Goal: Information Seeking & Learning: Learn about a topic

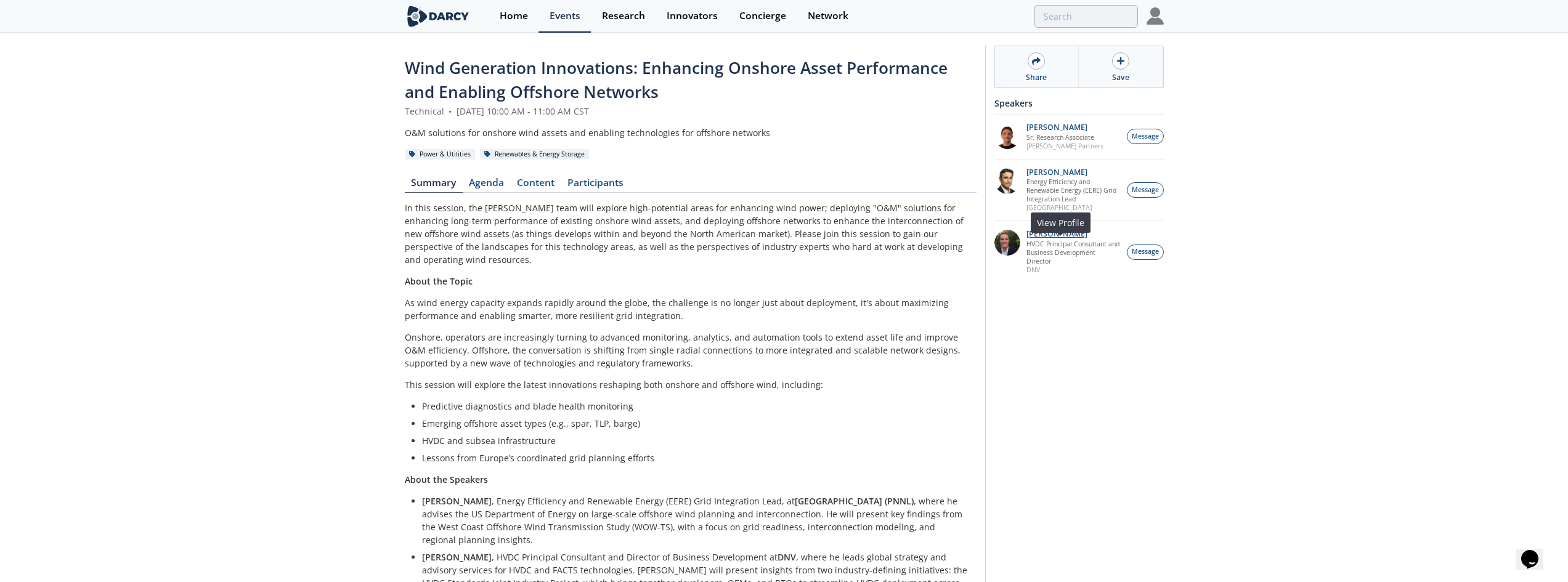
click at [1063, 238] on p "Morgan Putnam" at bounding box center [1073, 234] width 94 height 9
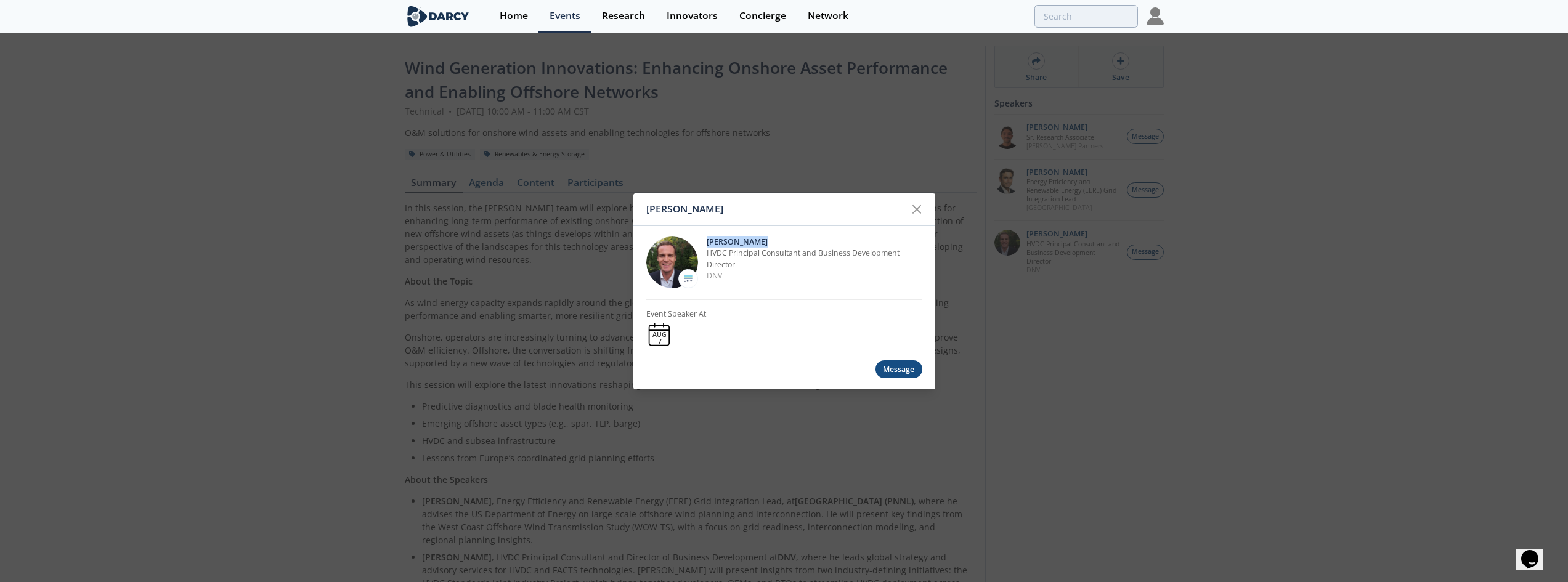
drag, startPoint x: 784, startPoint y: 242, endPoint x: 708, endPoint y: 239, distance: 76.1
click at [708, 239] on p "Morgan Putnam" at bounding box center [815, 242] width 216 height 11
copy p "Morgan Putnam"
drag, startPoint x: 733, startPoint y: 277, endPoint x: 707, endPoint y: 253, distance: 35.4
click at [707, 253] on div "Morgan Putnam HVDC Principal Consultant and Business Development Director DNV" at bounding box center [815, 262] width 216 height 51
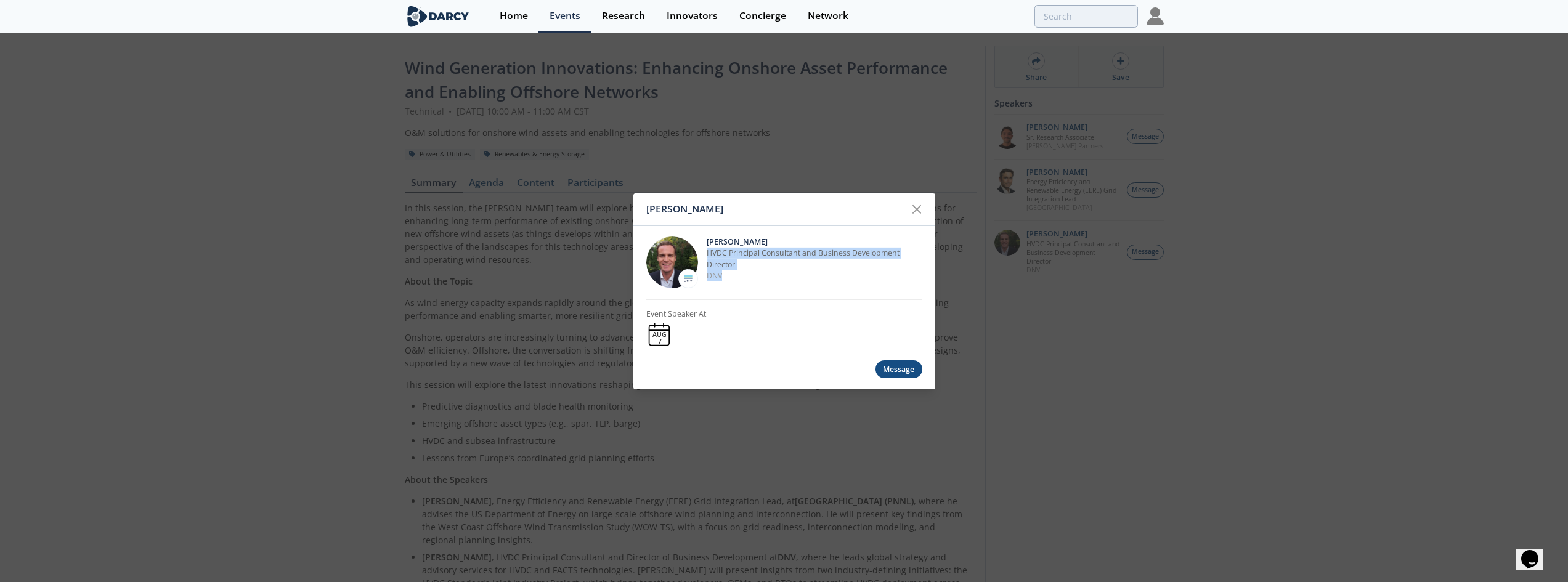
copy div "HVDC Principal Consultant and Business Development Director DNV"
click at [626, 179] on div "Morgan Putnam Morgan Putnam HVDC Principal Consultant and Business Development …" at bounding box center [784, 291] width 1568 height 582
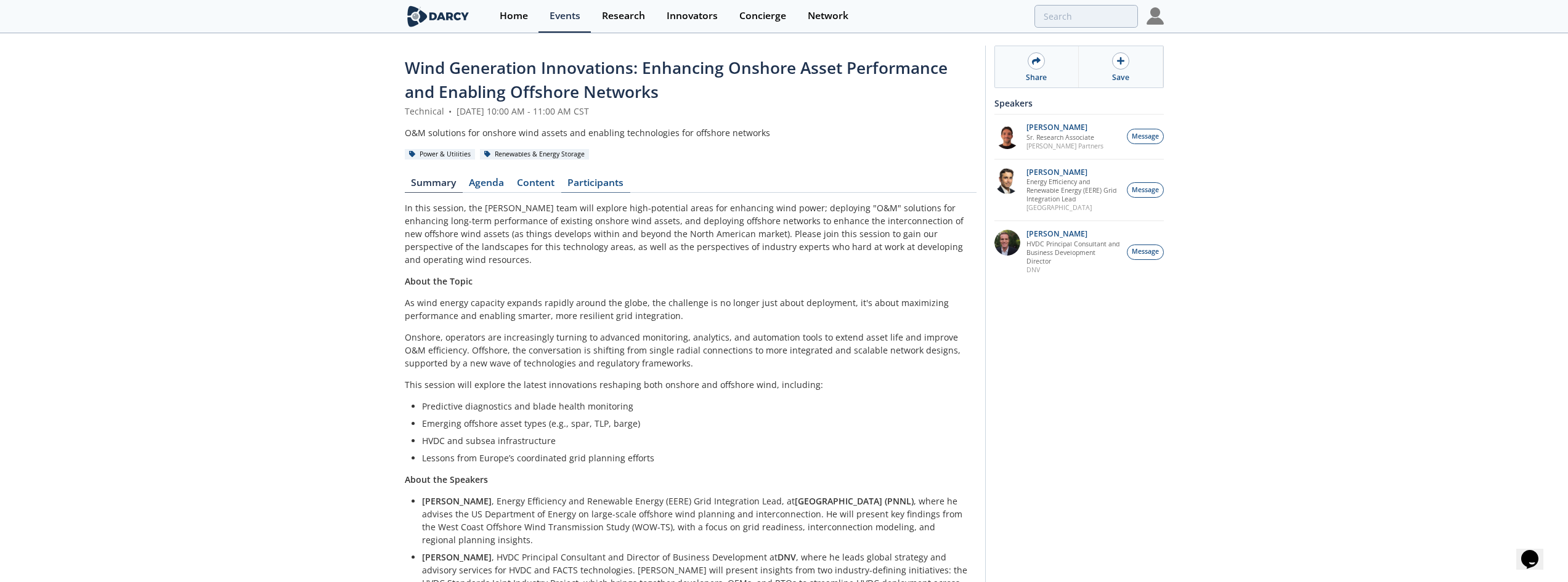
click at [624, 179] on link "Participants" at bounding box center [596, 186] width 69 height 15
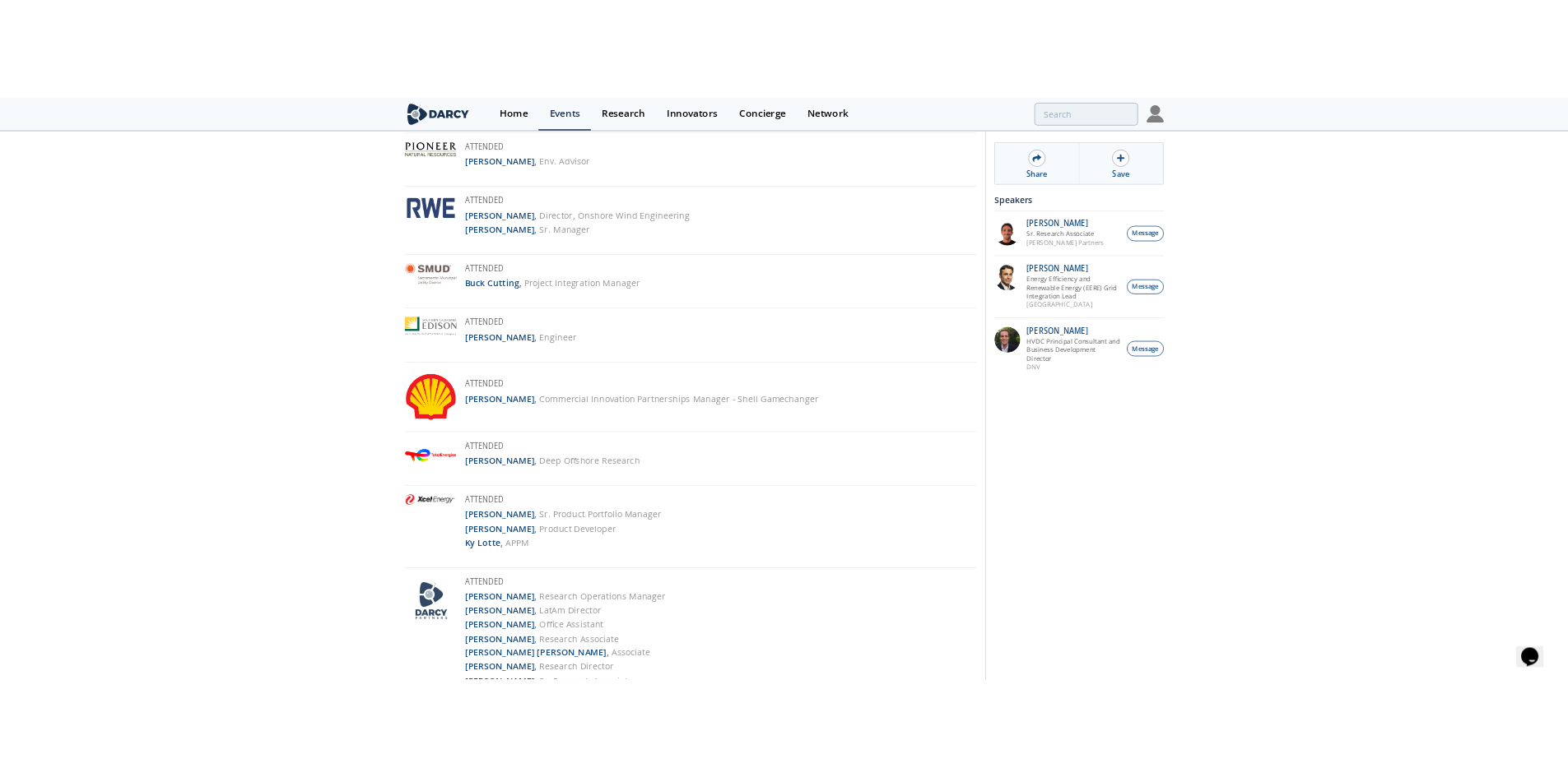
scroll to position [1996, 0]
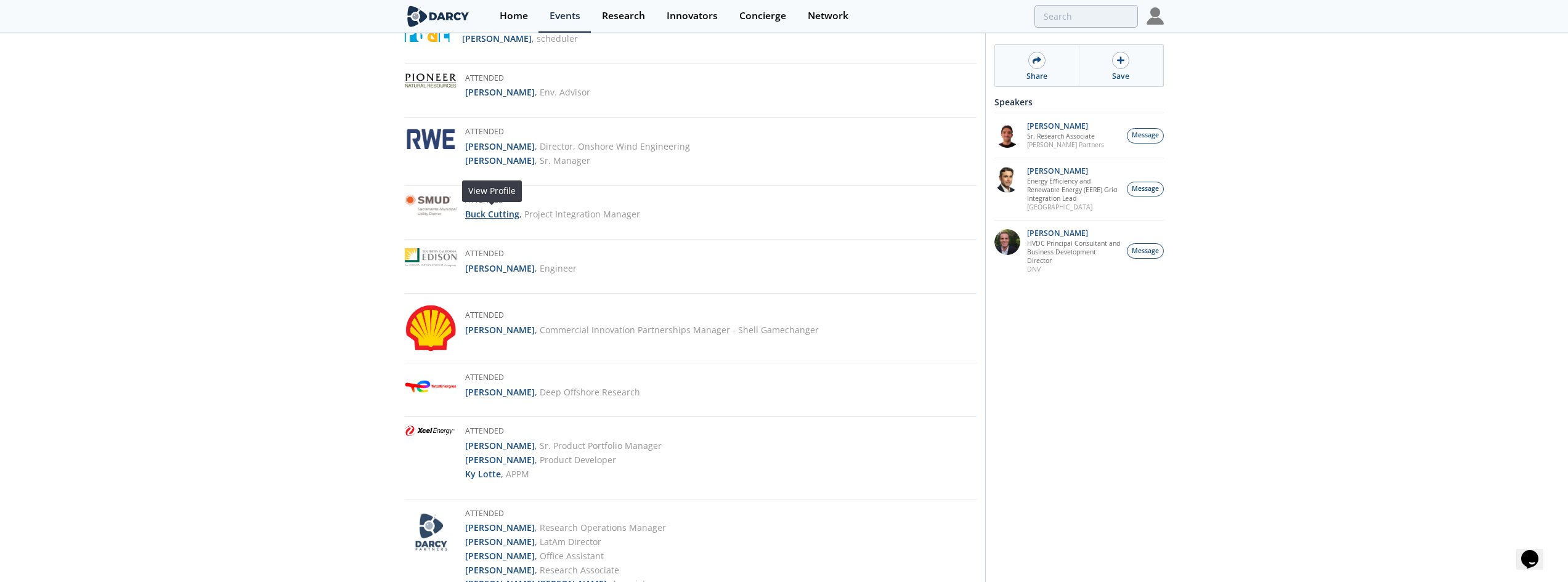
click at [471, 213] on strong "Buck Cutting" at bounding box center [492, 214] width 54 height 12
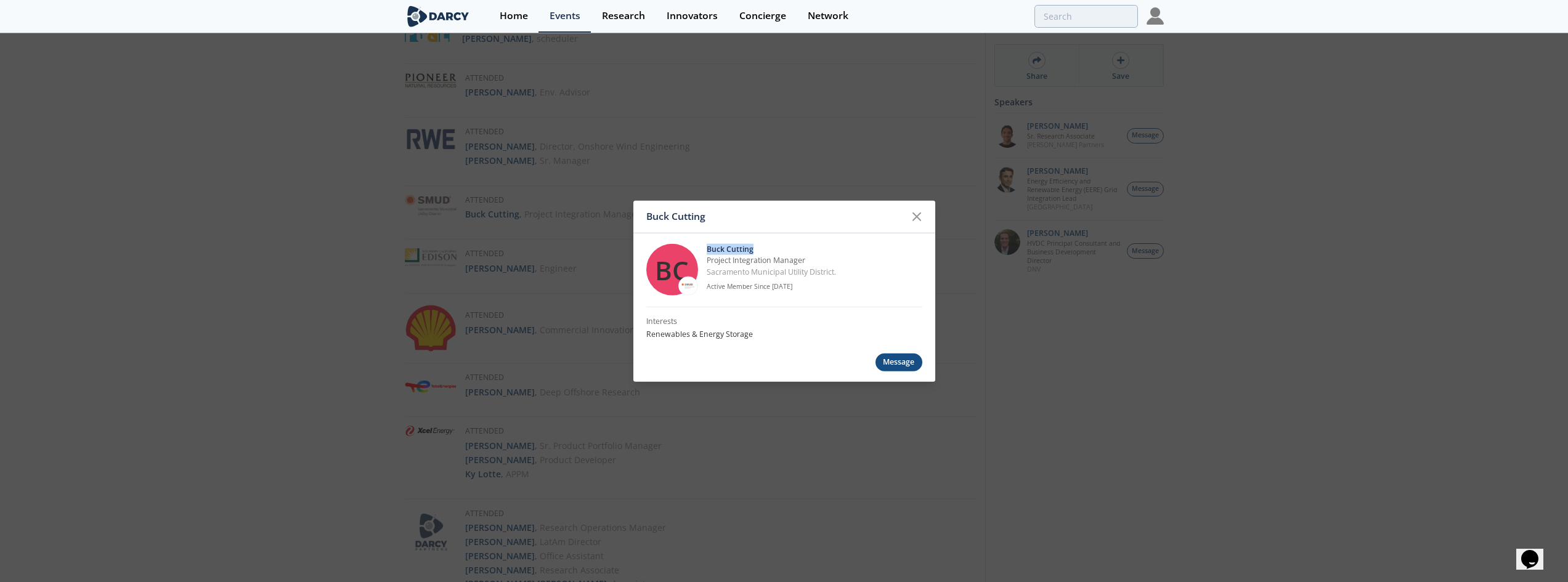
drag, startPoint x: 773, startPoint y: 247, endPoint x: 706, endPoint y: 248, distance: 67.0
click at [706, 248] on div "BC Buck Cutting Project Integration Manager Sacramento Municipal Utility Distri…" at bounding box center [784, 269] width 276 height 74
copy p "Buck Cutting"
drag, startPoint x: 819, startPoint y: 259, endPoint x: 709, endPoint y: 262, distance: 110.0
click at [709, 262] on p "Project Integration Manager" at bounding box center [815, 261] width 216 height 11
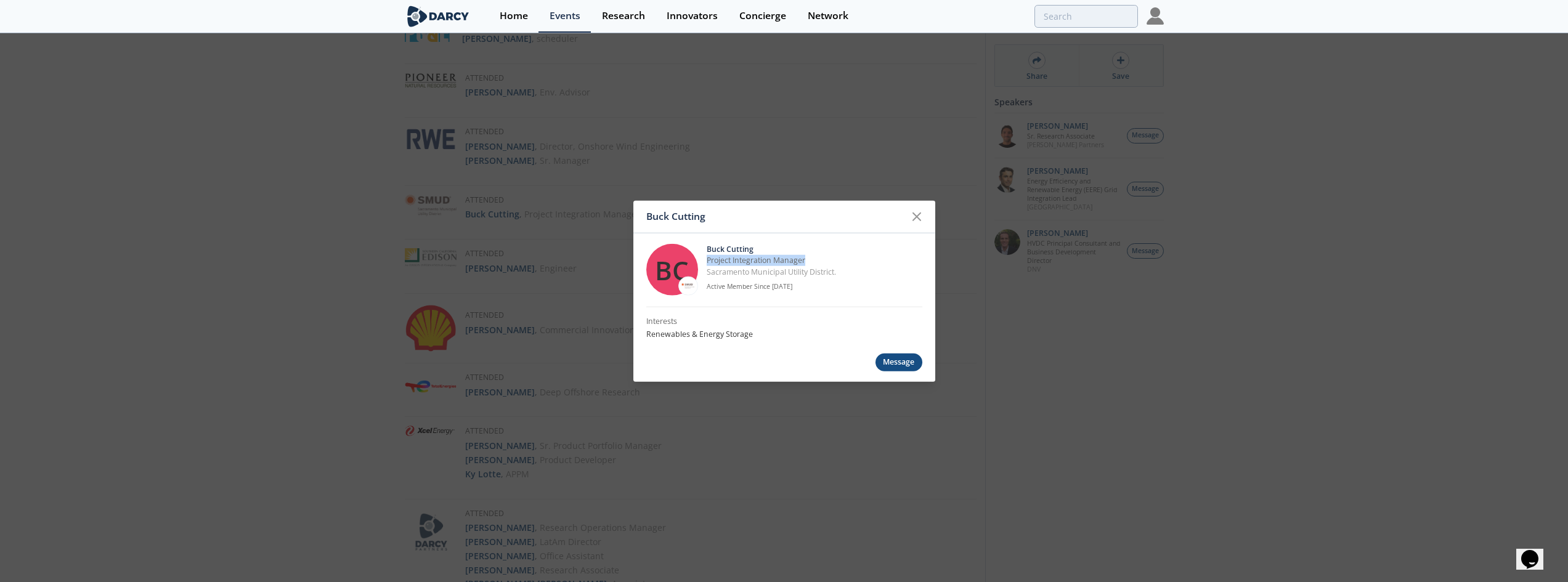
copy p "Project Integration Manager"
click at [995, 199] on div "Buck Cutting BC Buck Cutting Project Integration Manager Sacramento Municipal U…" at bounding box center [784, 291] width 1568 height 582
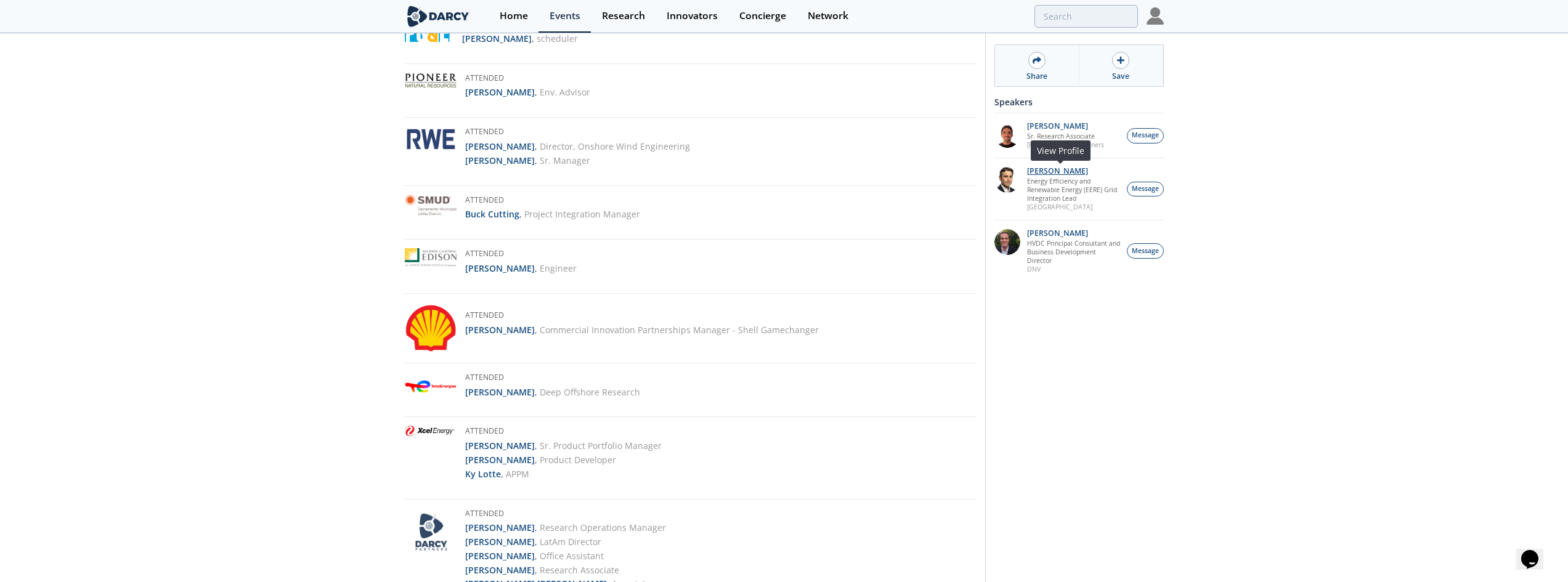
click at [1081, 172] on p "Travis Douville" at bounding box center [1073, 171] width 94 height 9
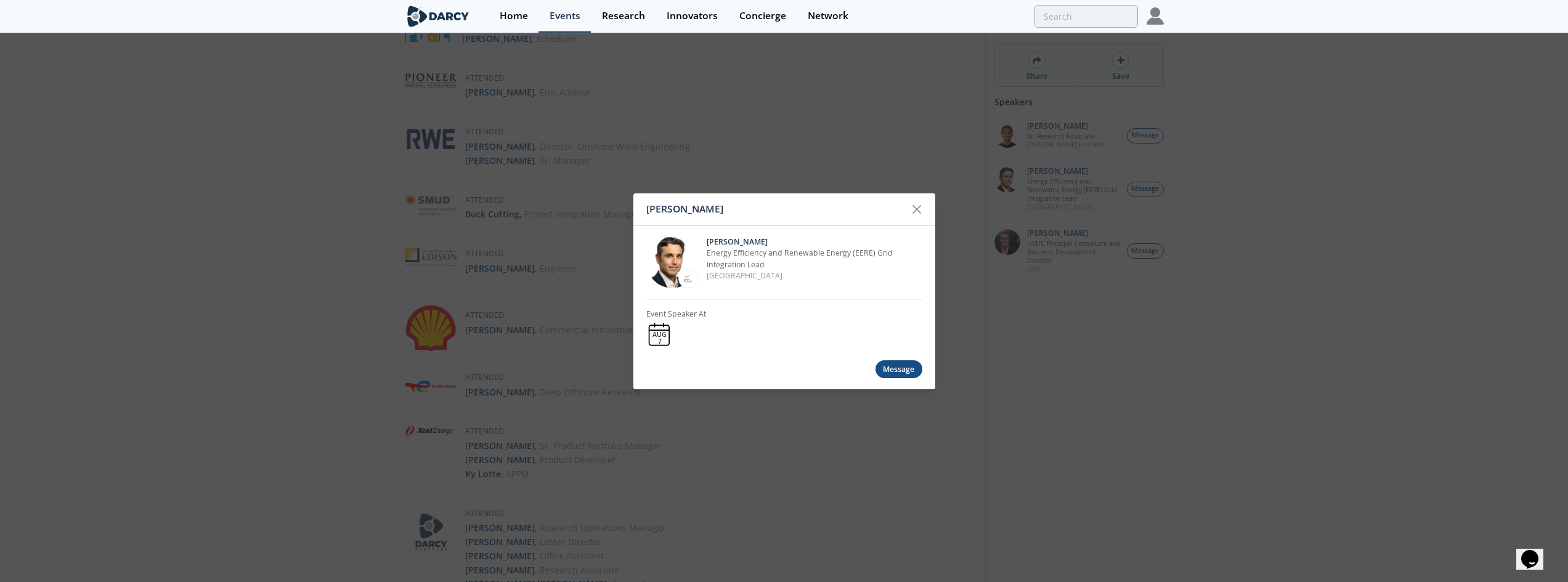
drag, startPoint x: 777, startPoint y: 236, endPoint x: 705, endPoint y: 241, distance: 72.2
click at [705, 241] on div "Travis Douville Energy Efficiency and Renewable Energy (EERE) Grid Integration …" at bounding box center [784, 262] width 276 height 74
copy p "Travis Douville"
drag, startPoint x: 899, startPoint y: 253, endPoint x: 703, endPoint y: 255, distance: 196.0
click at [703, 255] on div "Travis Douville Energy Efficiency and Renewable Energy (EERE) Grid Integration …" at bounding box center [784, 262] width 276 height 74
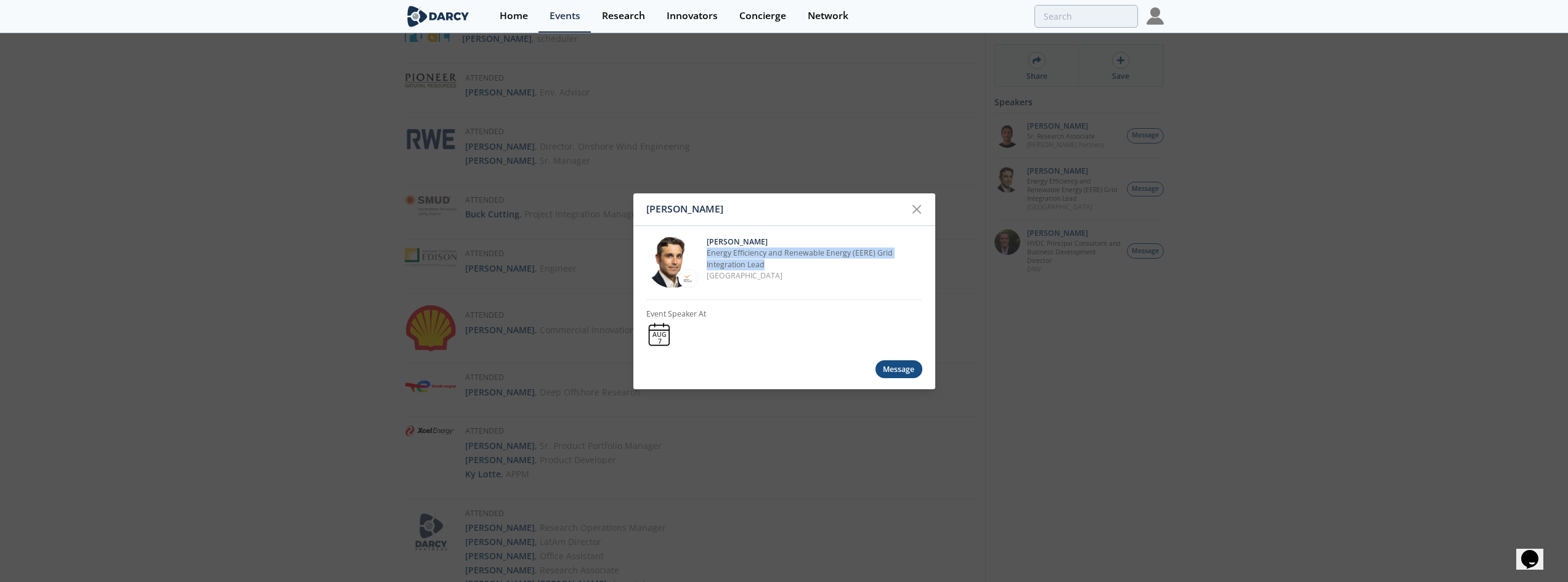
drag, startPoint x: 773, startPoint y: 266, endPoint x: 706, endPoint y: 251, distance: 68.7
click at [706, 251] on div "Travis Douville Energy Efficiency and Renewable Energy (EERE) Grid Integration …" at bounding box center [784, 262] width 276 height 74
copy p "Energy Efficiency and Renewable Energy (EERE) Grid Integration Lead"
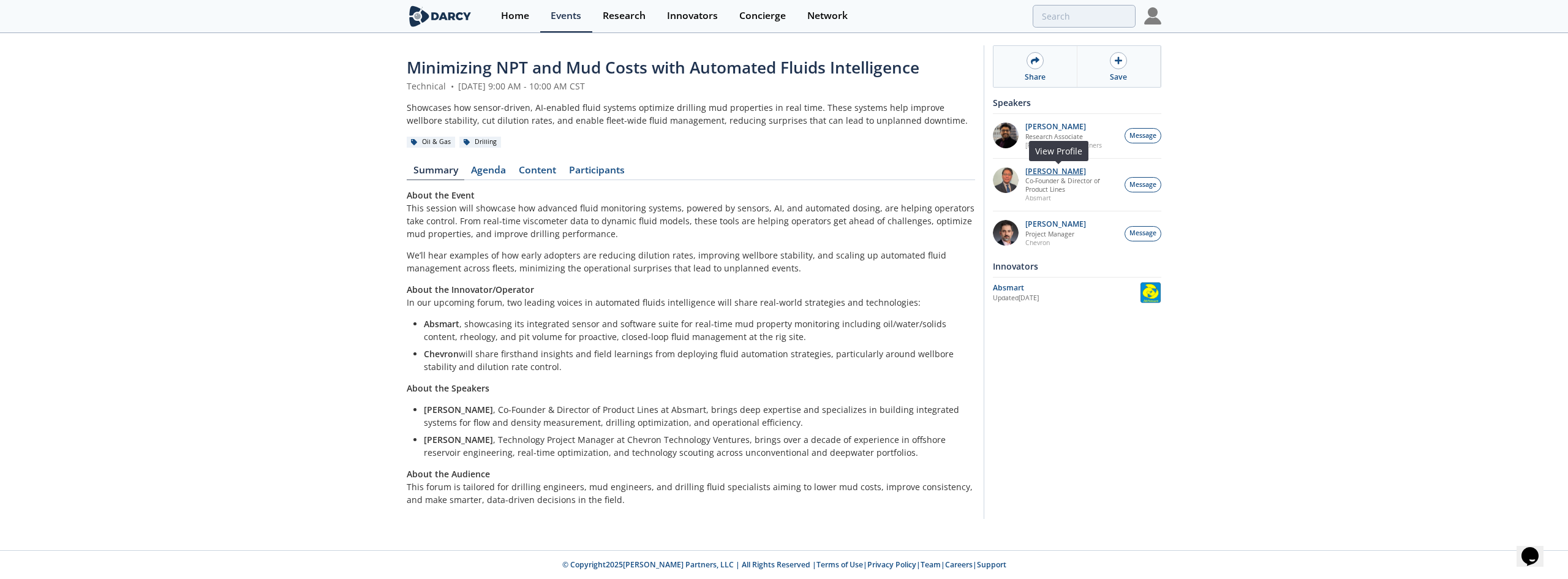
click at [1058, 172] on p "[PERSON_NAME]" at bounding box center [1071, 172] width 93 height 9
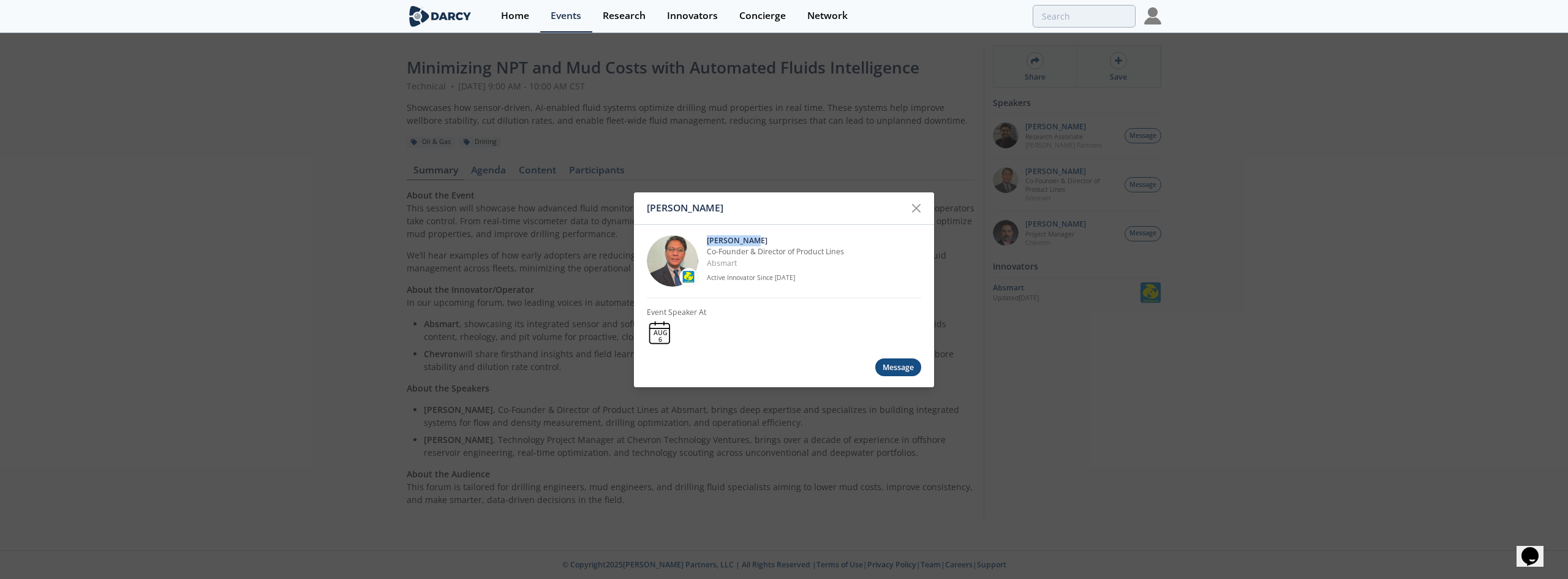
drag, startPoint x: 755, startPoint y: 241, endPoint x: 706, endPoint y: 240, distance: 49.0
click at [706, 240] on div "Victor Saet Co-Founder & Director of Product Lines Absmart Active Innovator Sin…" at bounding box center [784, 260] width 274 height 73
copy p "[PERSON_NAME]"
drag, startPoint x: 767, startPoint y: 264, endPoint x: 708, endPoint y: 250, distance: 60.6
click at [708, 250] on div "Victor Saet Co-Founder & Director of Product Lines Absmart Active Innovator Sin…" at bounding box center [814, 260] width 215 height 51
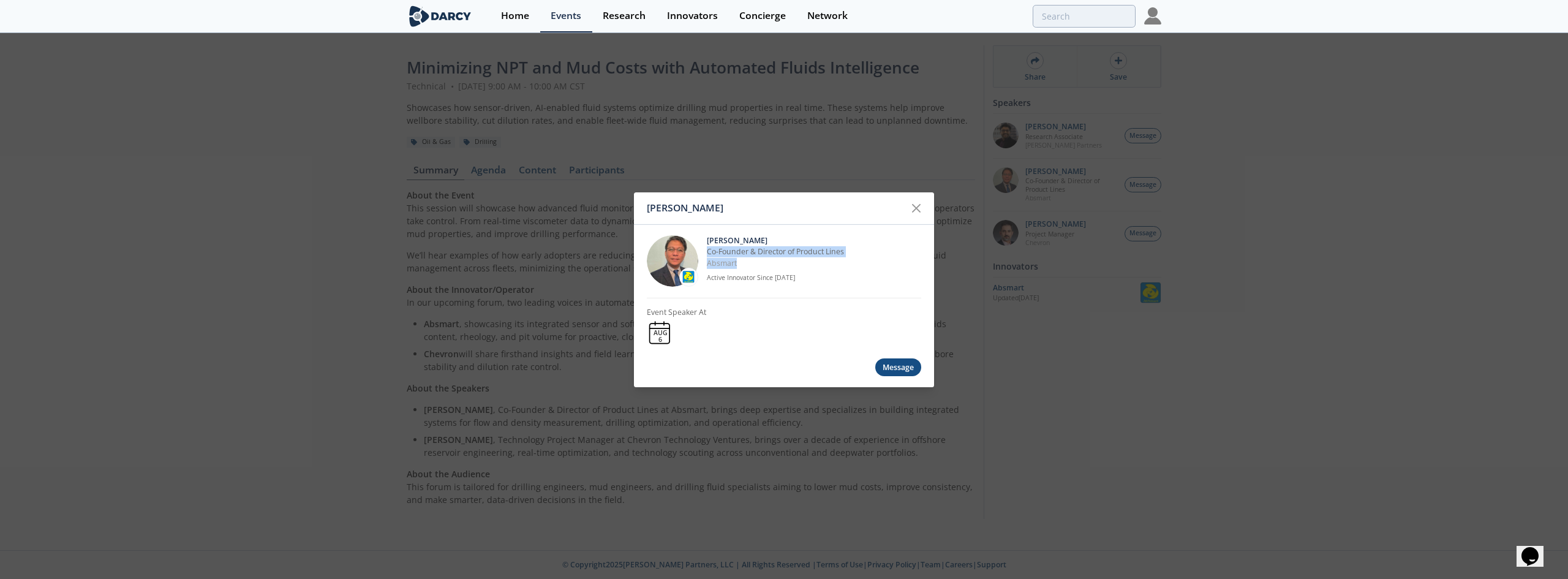
copy div "Co-Founder & Director of Product Lines Absmart"
click at [914, 136] on div "Victor Saet Victor Saet Co-Founder & Director of Product Lines Absmart Active I…" at bounding box center [784, 290] width 1568 height 579
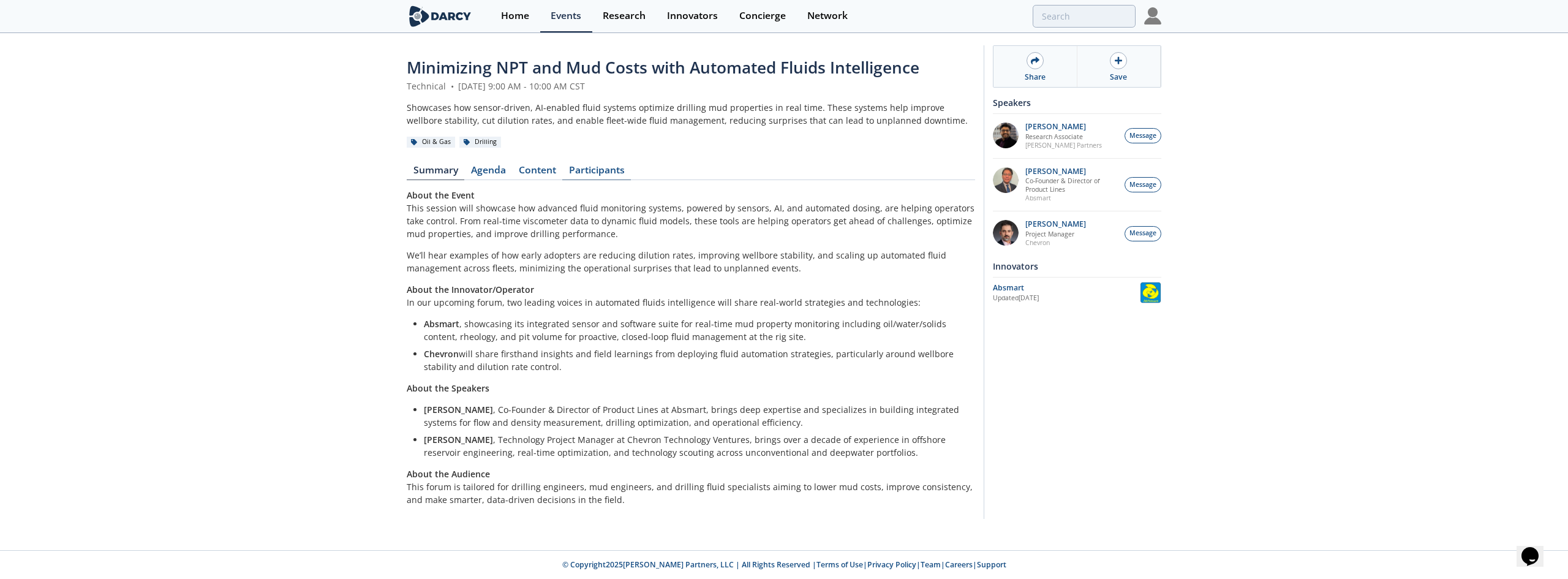
click at [597, 170] on link "Participants" at bounding box center [596, 173] width 68 height 15
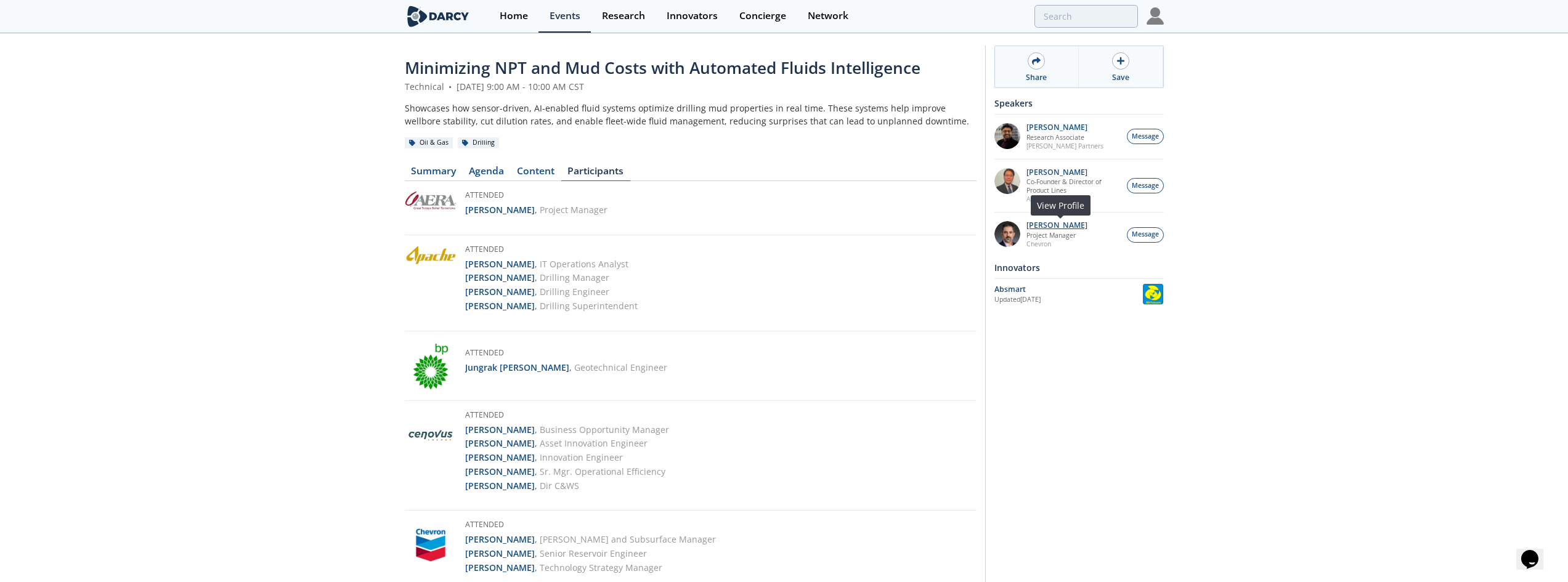
click at [1055, 227] on p "[PERSON_NAME]" at bounding box center [1057, 225] width 61 height 9
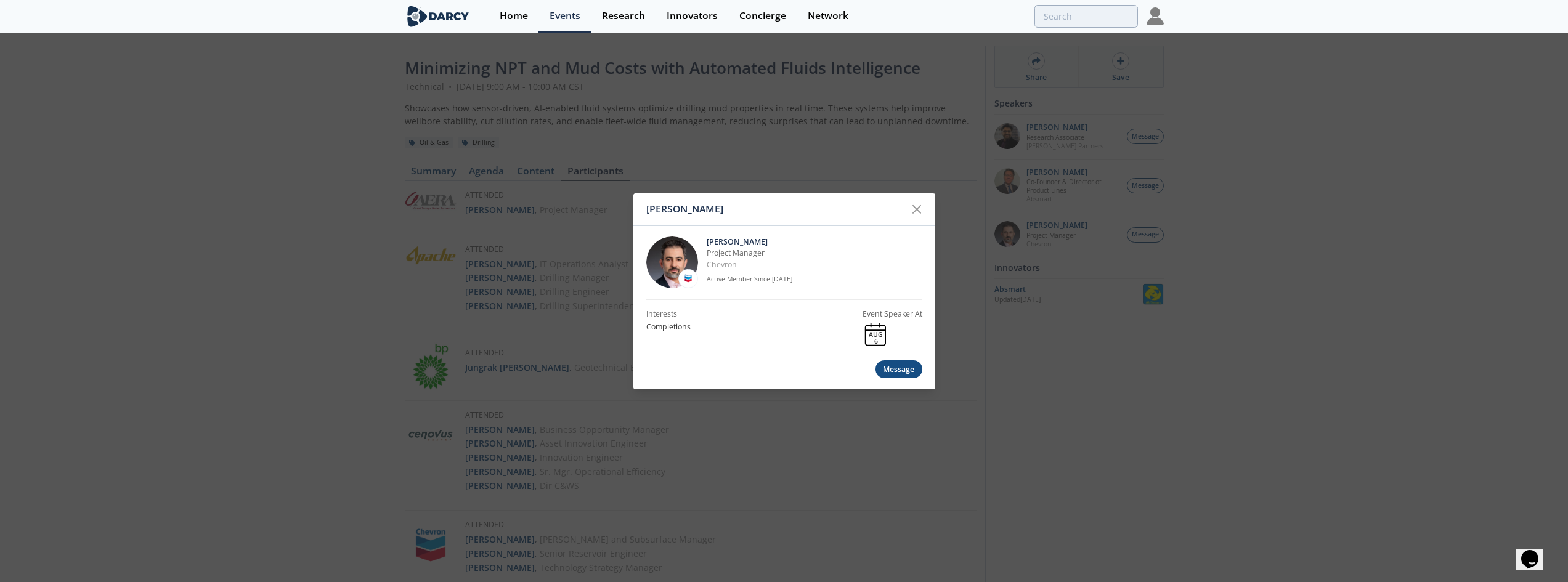
drag, startPoint x: 770, startPoint y: 240, endPoint x: 704, endPoint y: 241, distance: 66.0
click at [704, 241] on div "Brahim Ghrissi Project Manager Chevron Active Member Since Jul. 2020" at bounding box center [784, 262] width 276 height 74
copy p "[PERSON_NAME]"
drag, startPoint x: 748, startPoint y: 268, endPoint x: 704, endPoint y: 253, distance: 46.5
click at [704, 253] on div "Brahim Ghrissi Project Manager Chevron Active Member Since Jul. 2020" at bounding box center [784, 262] width 276 height 74
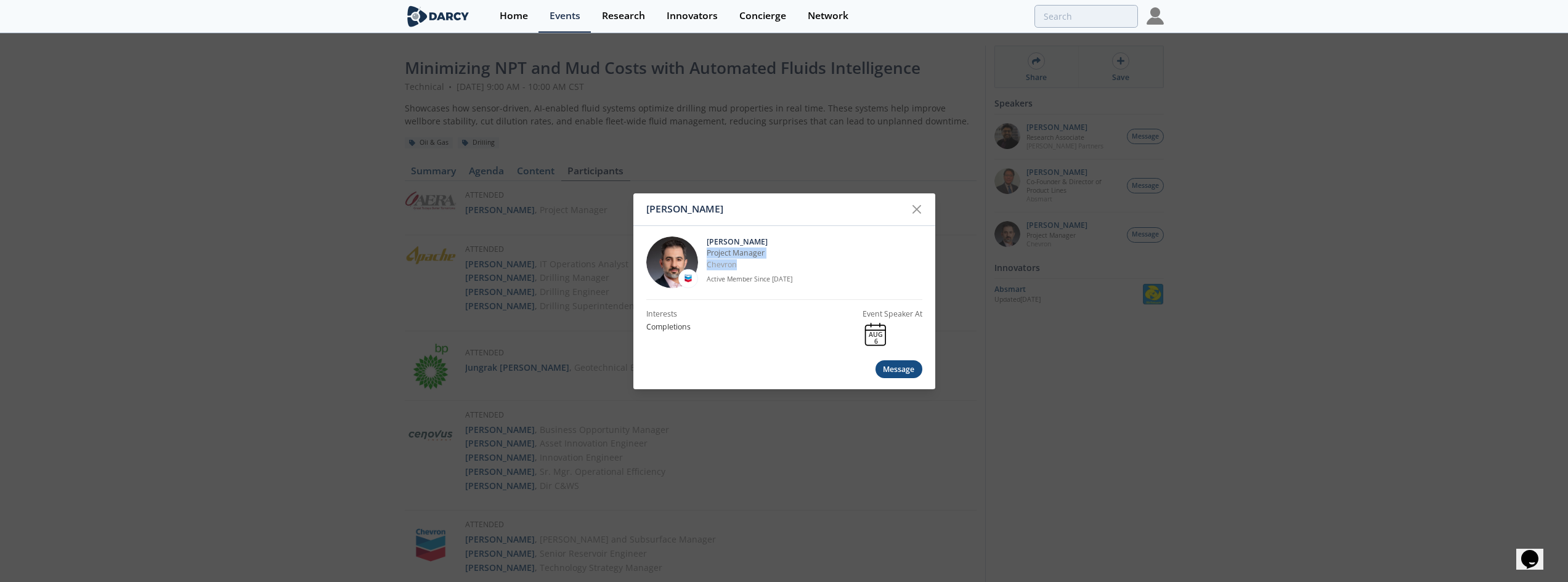
copy div "Project Manager Chevron"
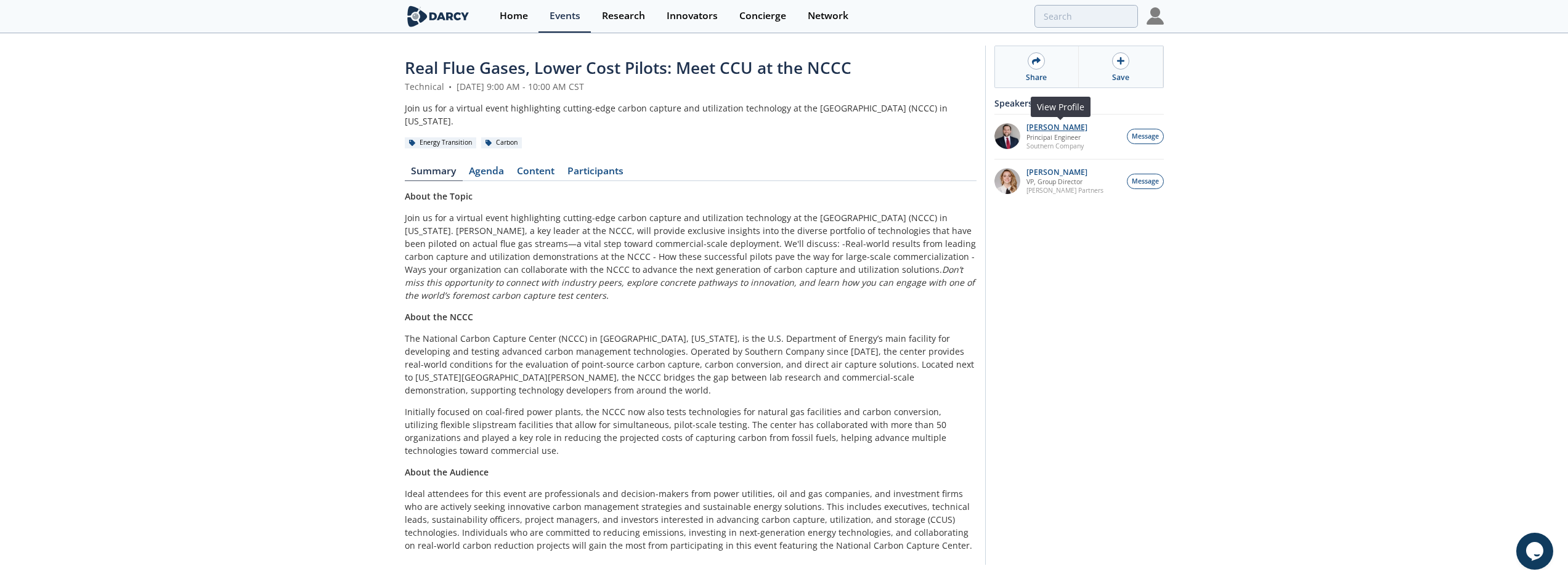
click at [1060, 126] on p "John Carroll" at bounding box center [1057, 128] width 61 height 9
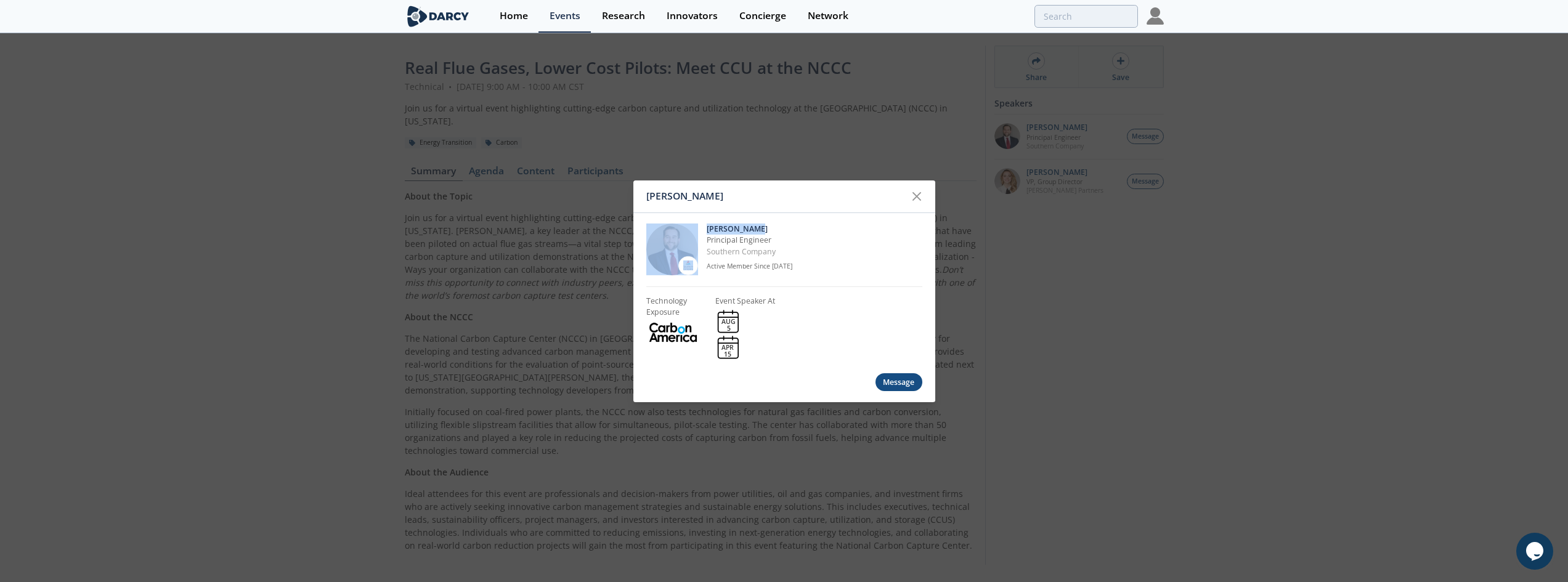
drag, startPoint x: 739, startPoint y: 228, endPoint x: 699, endPoint y: 226, distance: 40.0
click at [699, 226] on div "John Carroll Principal Engineer Southern Company Active Member Since Oct. 2024" at bounding box center [784, 249] width 276 height 74
click at [786, 219] on div "John Carroll Principal Engineer Southern Company Active Member Since Oct. 2024" at bounding box center [784, 249] width 276 height 74
drag, startPoint x: 740, startPoint y: 226, endPoint x: 707, endPoint y: 225, distance: 33.0
click at [707, 225] on p "John Carroll" at bounding box center [815, 229] width 216 height 11
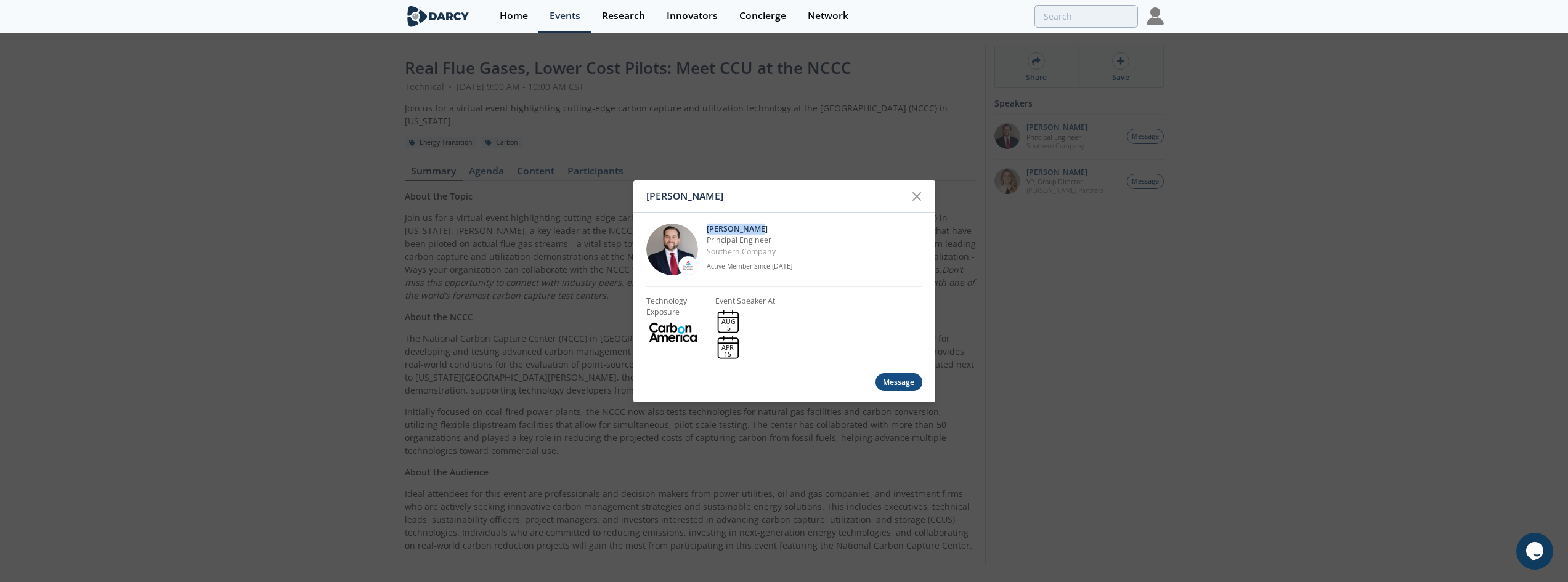
copy p "John Carroll"
drag, startPoint x: 787, startPoint y: 254, endPoint x: 706, endPoint y: 240, distance: 82.2
click at [706, 240] on div "John Carroll Principal Engineer Southern Company Active Member Since Oct. 2024" at bounding box center [784, 249] width 276 height 74
copy div "Principal Engineer Southern Company"
click at [616, 152] on div "John Carroll John Carroll Principal Engineer Southern Company Active Member Sin…" at bounding box center [784, 291] width 1568 height 582
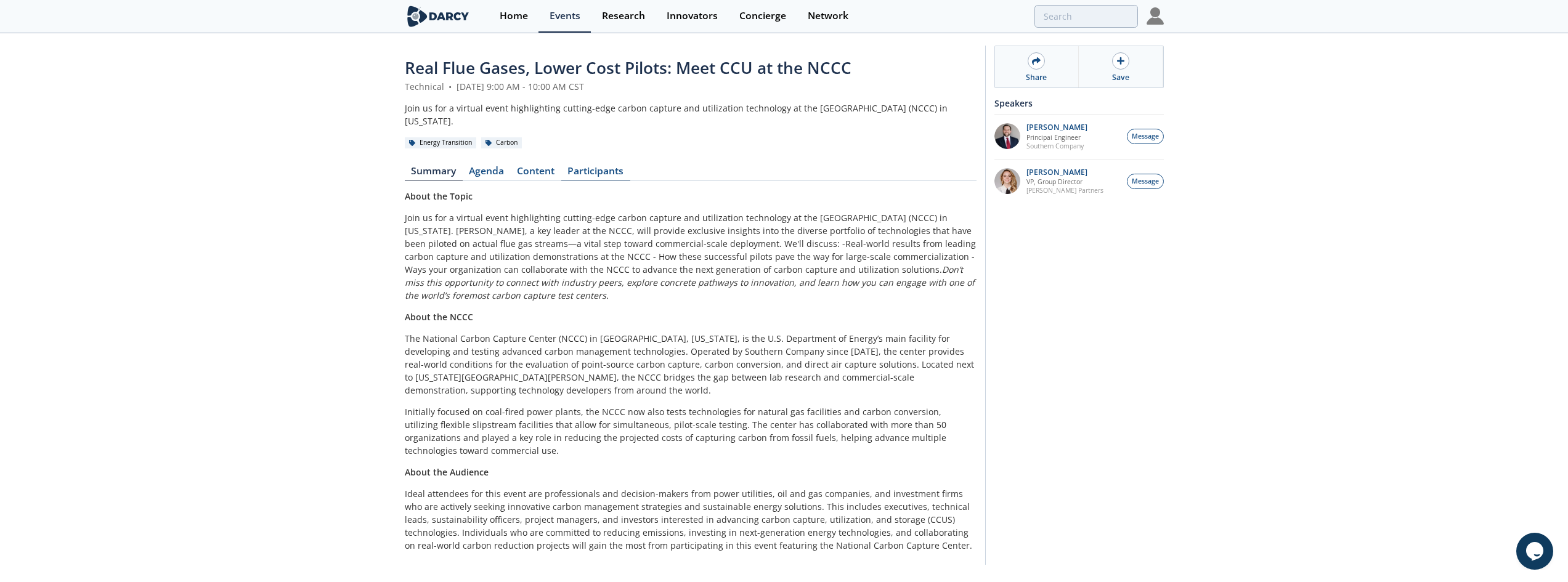
click at [591, 168] on link "Participants" at bounding box center [596, 174] width 69 height 15
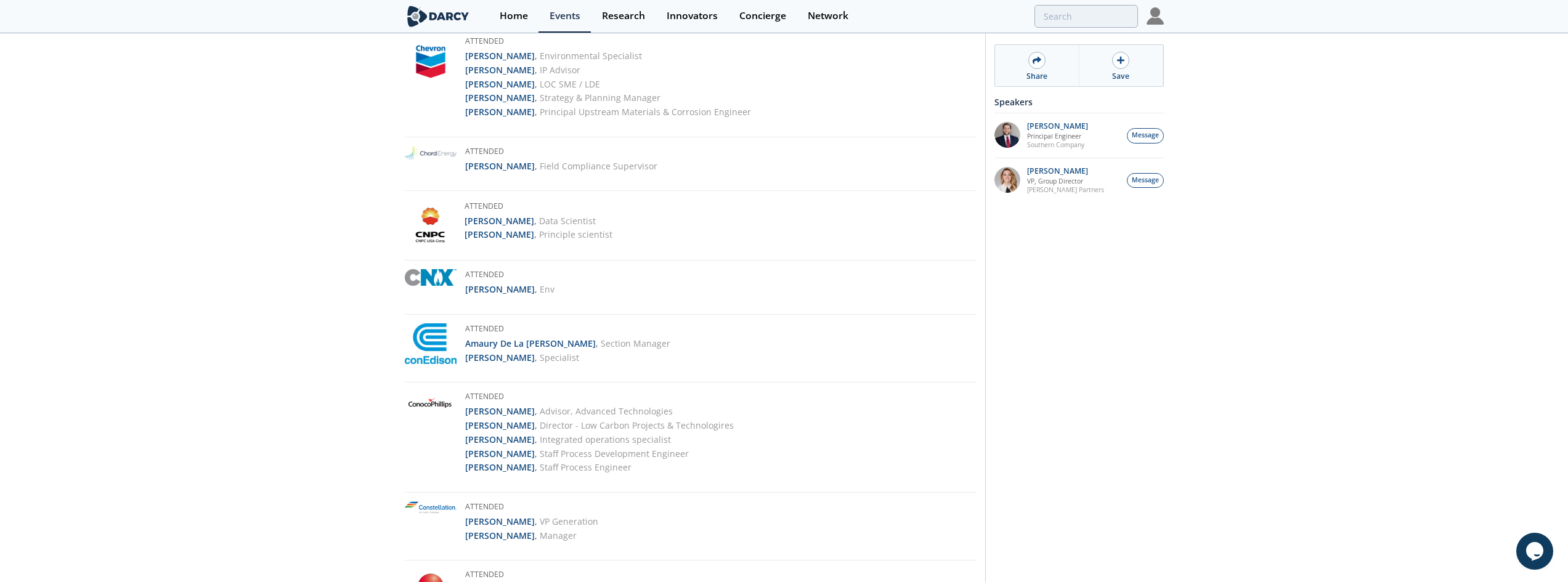
scroll to position [493, 0]
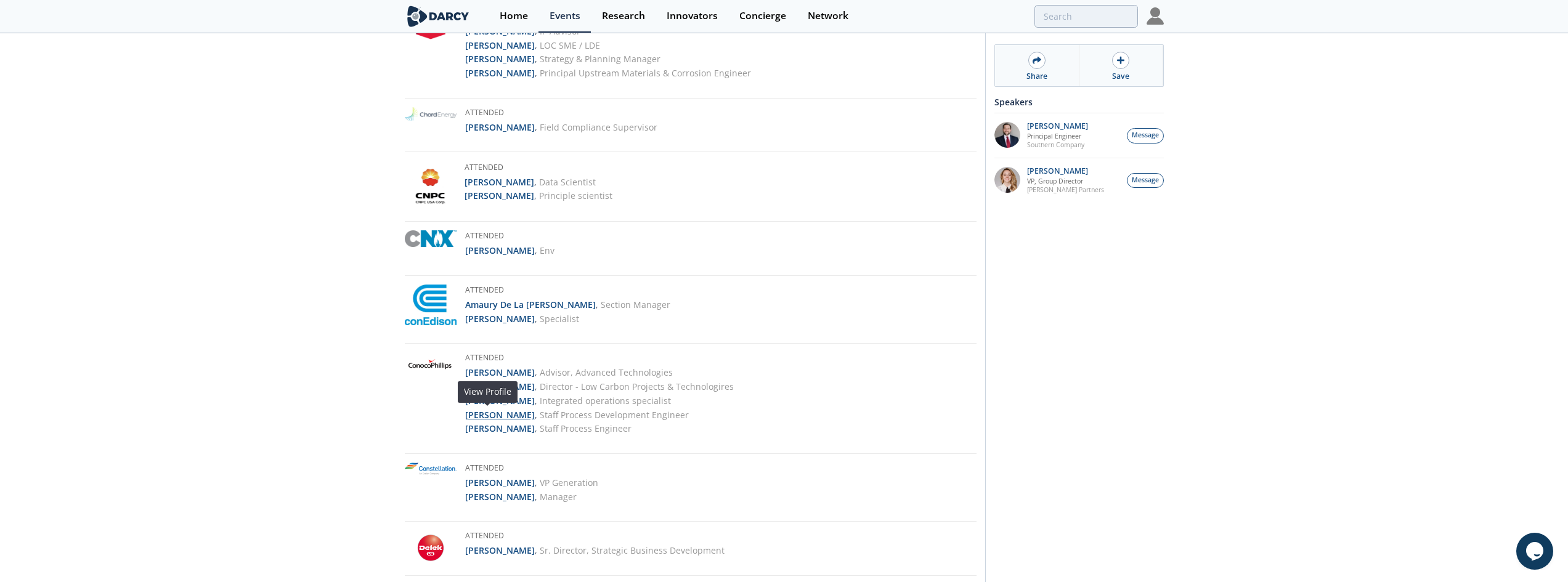
click at [496, 416] on strong "Pete Slater" at bounding box center [500, 414] width 69 height 12
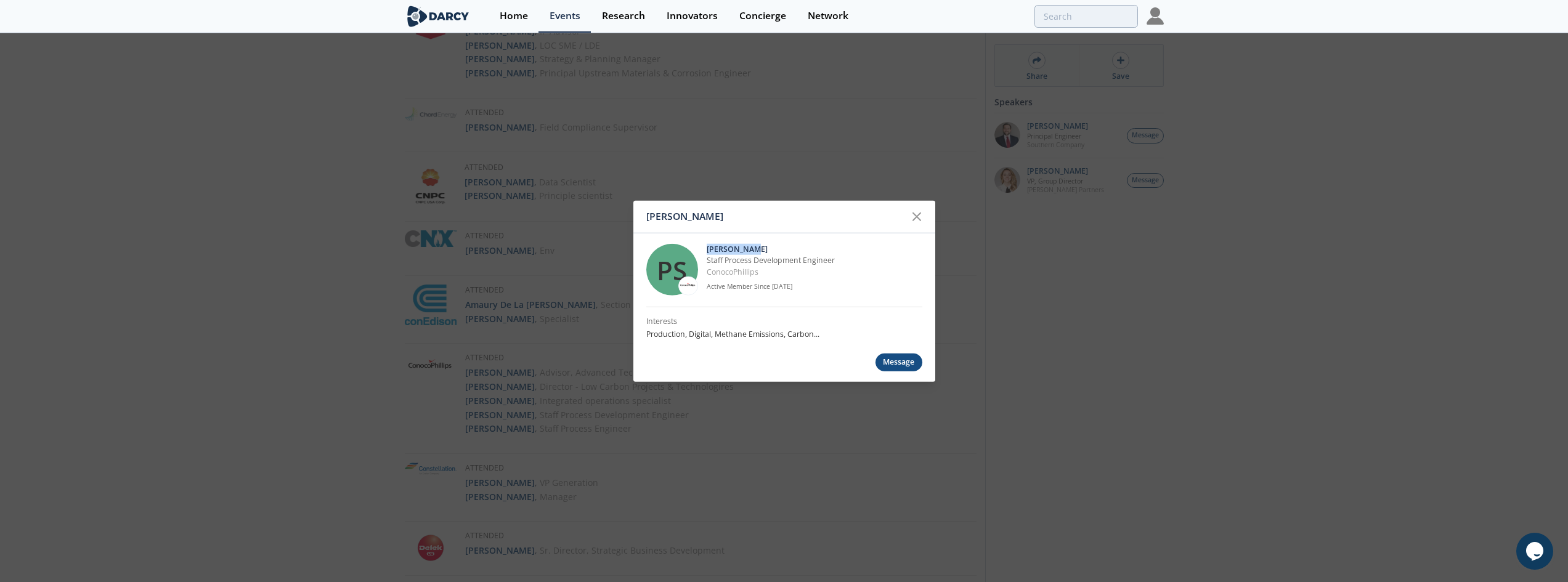
drag, startPoint x: 775, startPoint y: 246, endPoint x: 707, endPoint y: 246, distance: 68.0
click at [707, 246] on p "Pete Slater" at bounding box center [815, 249] width 216 height 11
copy p "Pete Slater"
drag, startPoint x: 837, startPoint y: 259, endPoint x: 703, endPoint y: 258, distance: 134.0
click at [703, 258] on div "PS Pete Slater Staff Process Development Engineer ConocoPhillips Active Member …" at bounding box center [784, 269] width 276 height 74
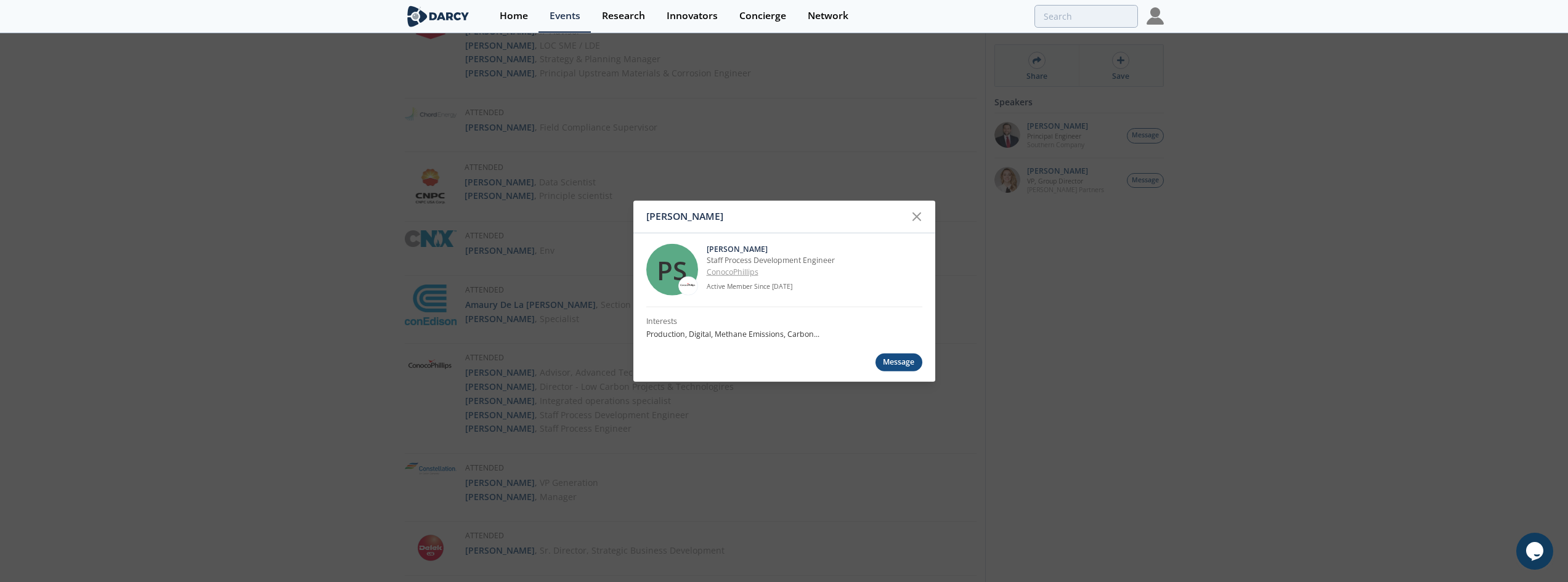
click at [782, 275] on p "ConocoPhillips" at bounding box center [815, 272] width 216 height 11
drag, startPoint x: 782, startPoint y: 274, endPoint x: 707, endPoint y: 259, distance: 76.5
click at [707, 259] on div "Pete Slater Staff Process Development Engineer ConocoPhillips Active Member Sin…" at bounding box center [815, 269] width 216 height 51
copy div "Staff Process Development Engineer ConocoPhillips"
click at [885, 117] on div "Pete Slater PS Pete Slater Staff Process Development Engineer ConocoPhillips Ac…" at bounding box center [784, 291] width 1568 height 582
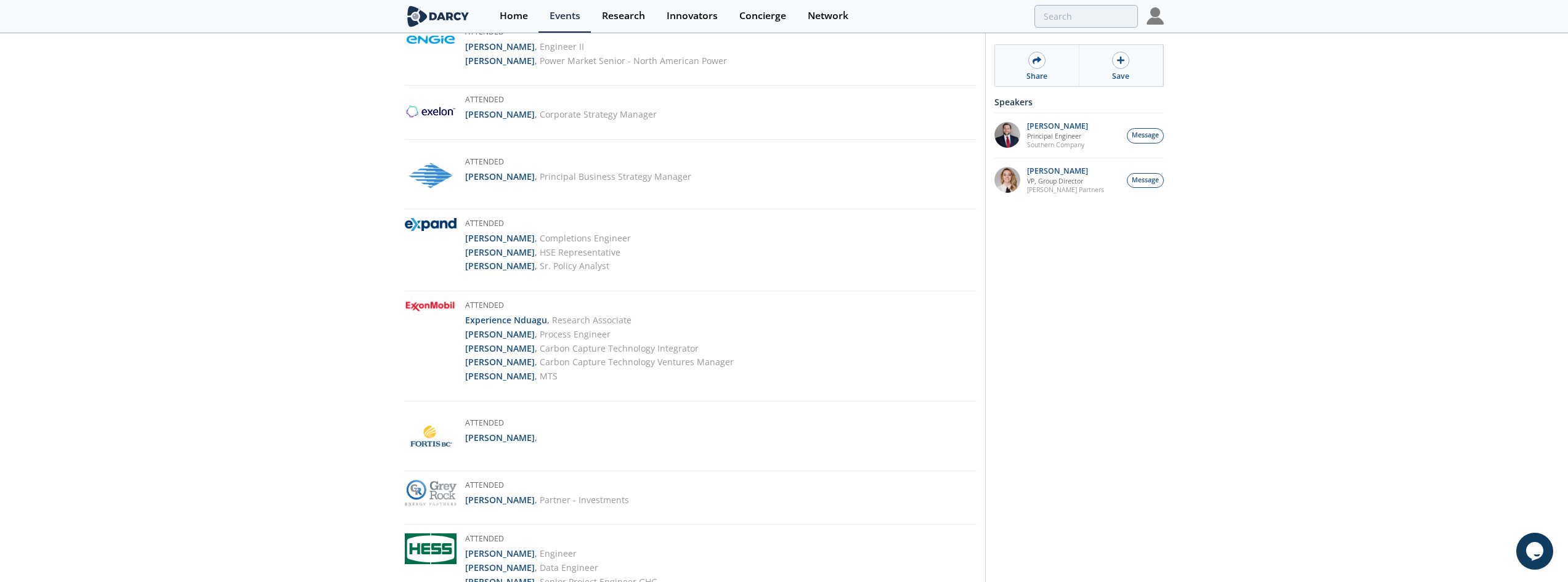
scroll to position [1356, 0]
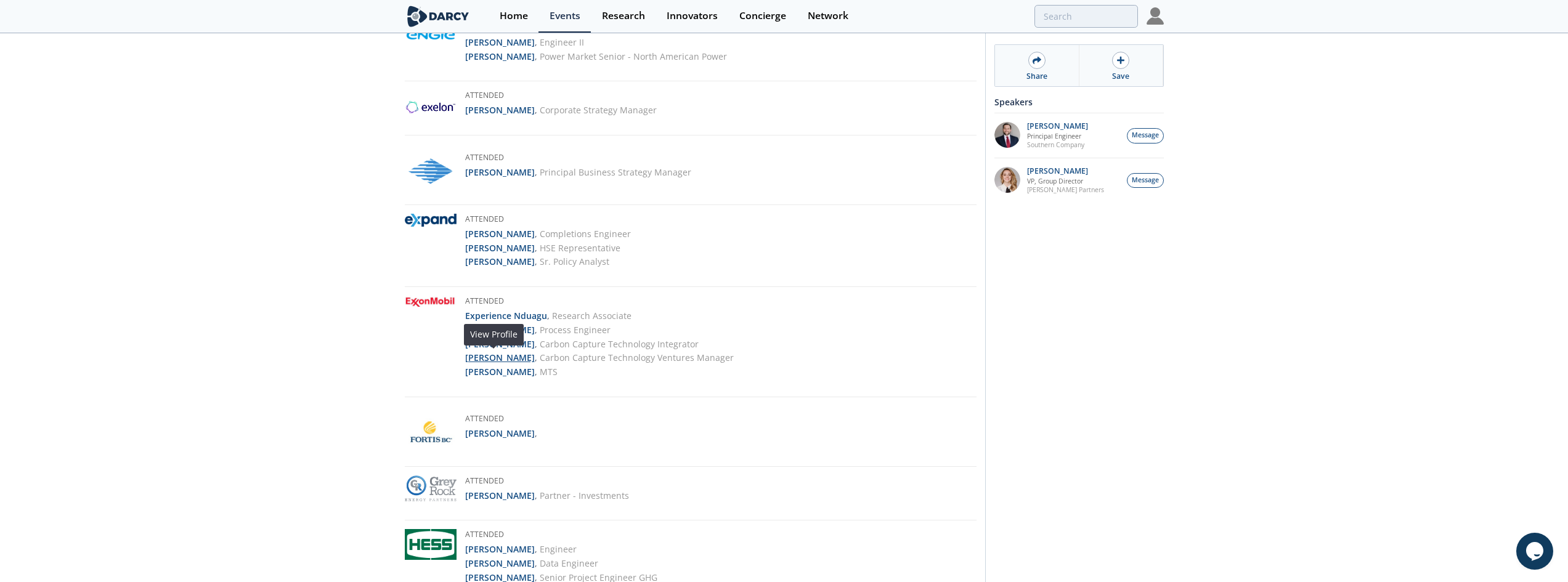
click at [490, 354] on strong "Thomas Pavia" at bounding box center [500, 357] width 69 height 12
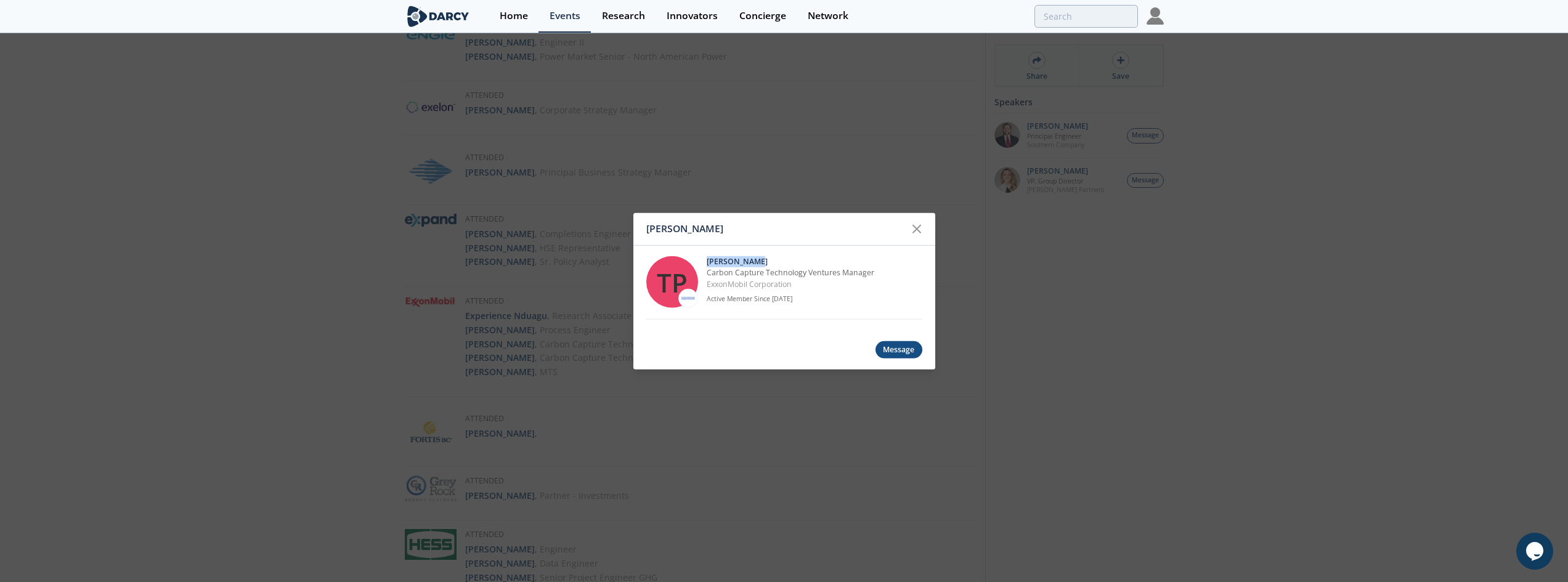
drag, startPoint x: 761, startPoint y: 256, endPoint x: 700, endPoint y: 259, distance: 61.1
click at [700, 259] on div "TP Thomas Pavia Carbon Capture Technology Ventures Manager ExxonMobil Corporati…" at bounding box center [784, 282] width 276 height 74
copy div "Thomas Pavia"
drag, startPoint x: 812, startPoint y: 288, endPoint x: 707, endPoint y: 275, distance: 105.8
click at [707, 275] on div "Thomas Pavia Carbon Capture Technology Ventures Manager ExxonMobil Corporation …" at bounding box center [815, 282] width 216 height 51
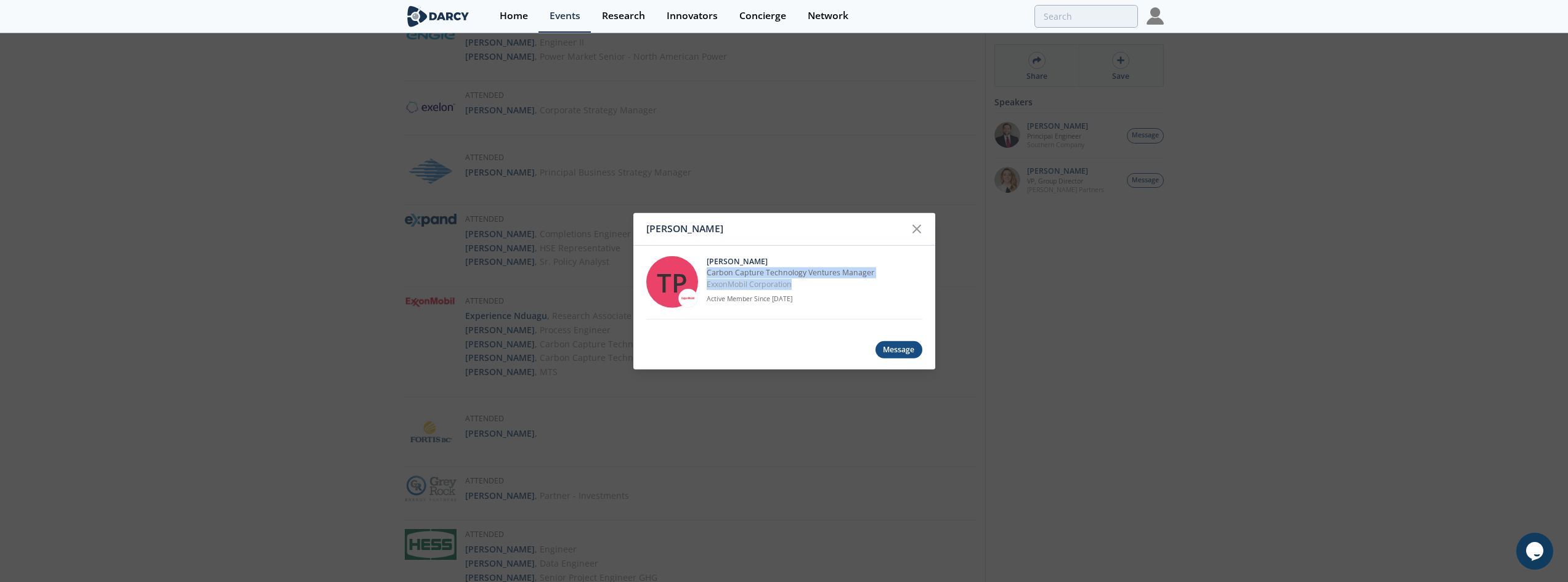
copy div "Carbon Capture Technology Ventures Manager ExxonMobil Corporation"
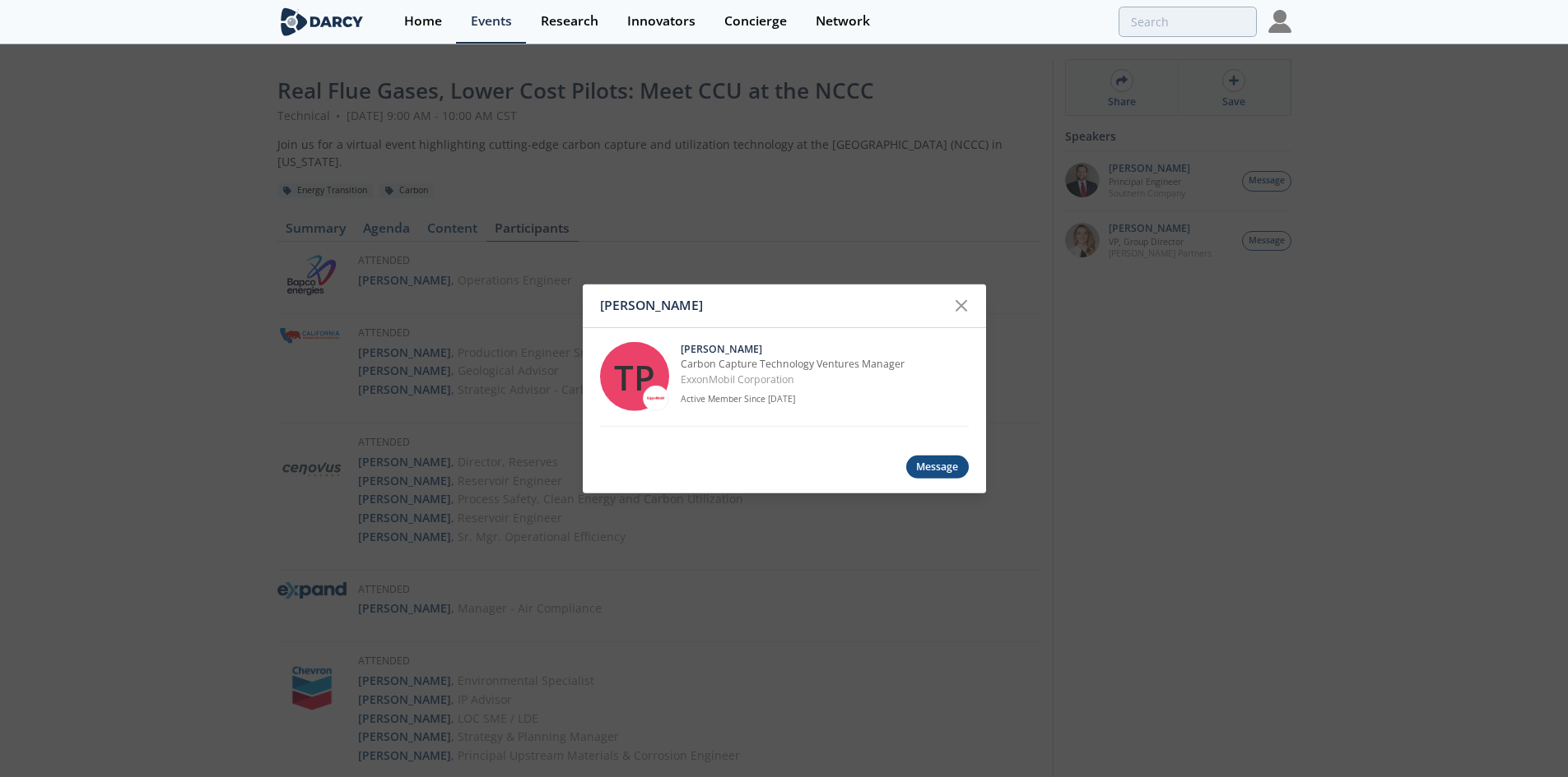
click at [660, 192] on div "Thomas Pavia TP Thomas Pavia Carbon Capture Technology Ventures Manager ExxonMo…" at bounding box center [784, 388] width 1568 height 777
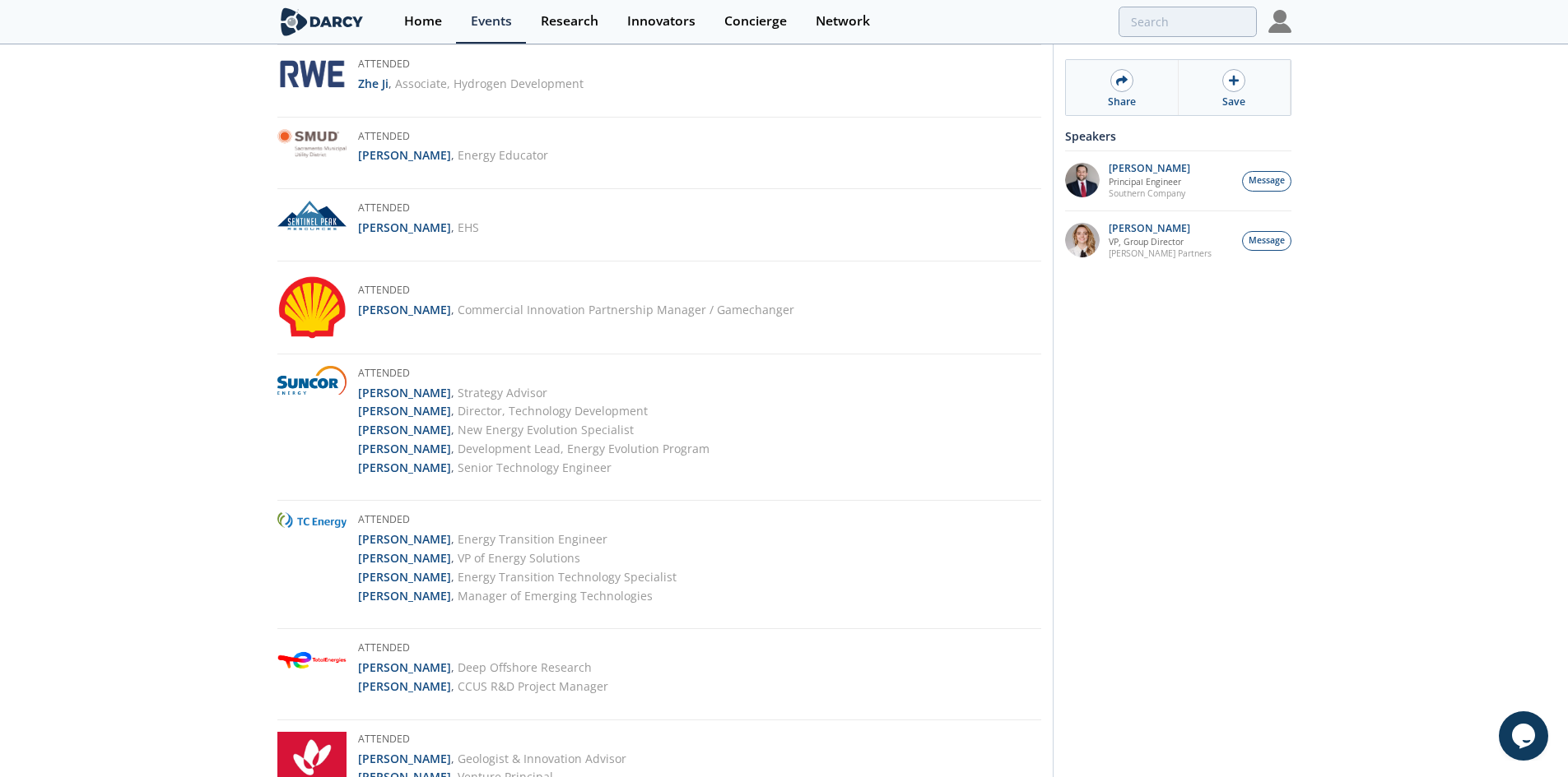
scroll to position [3125, 0]
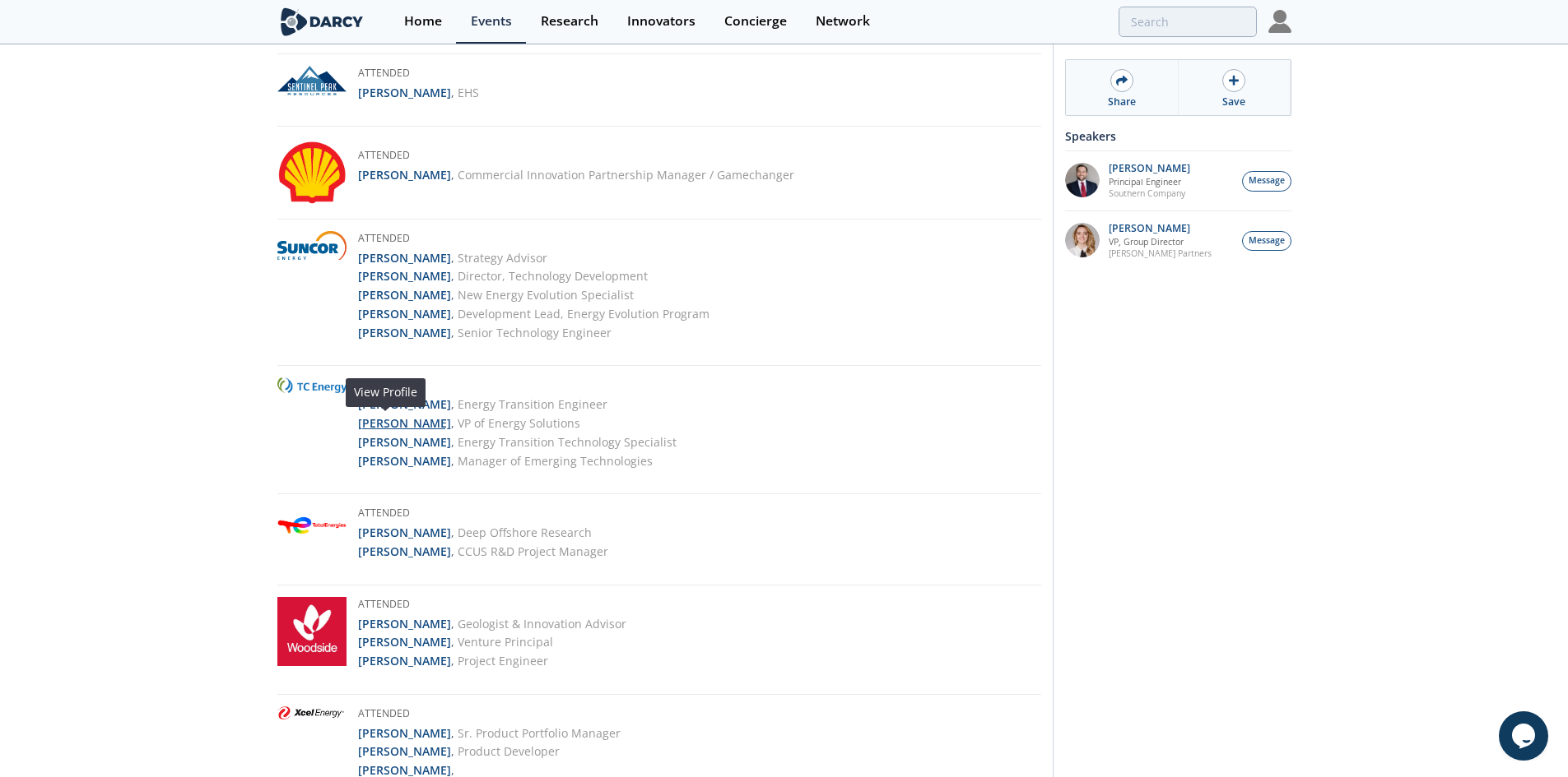
click at [398, 425] on strong "Lee Evans" at bounding box center [404, 422] width 93 height 16
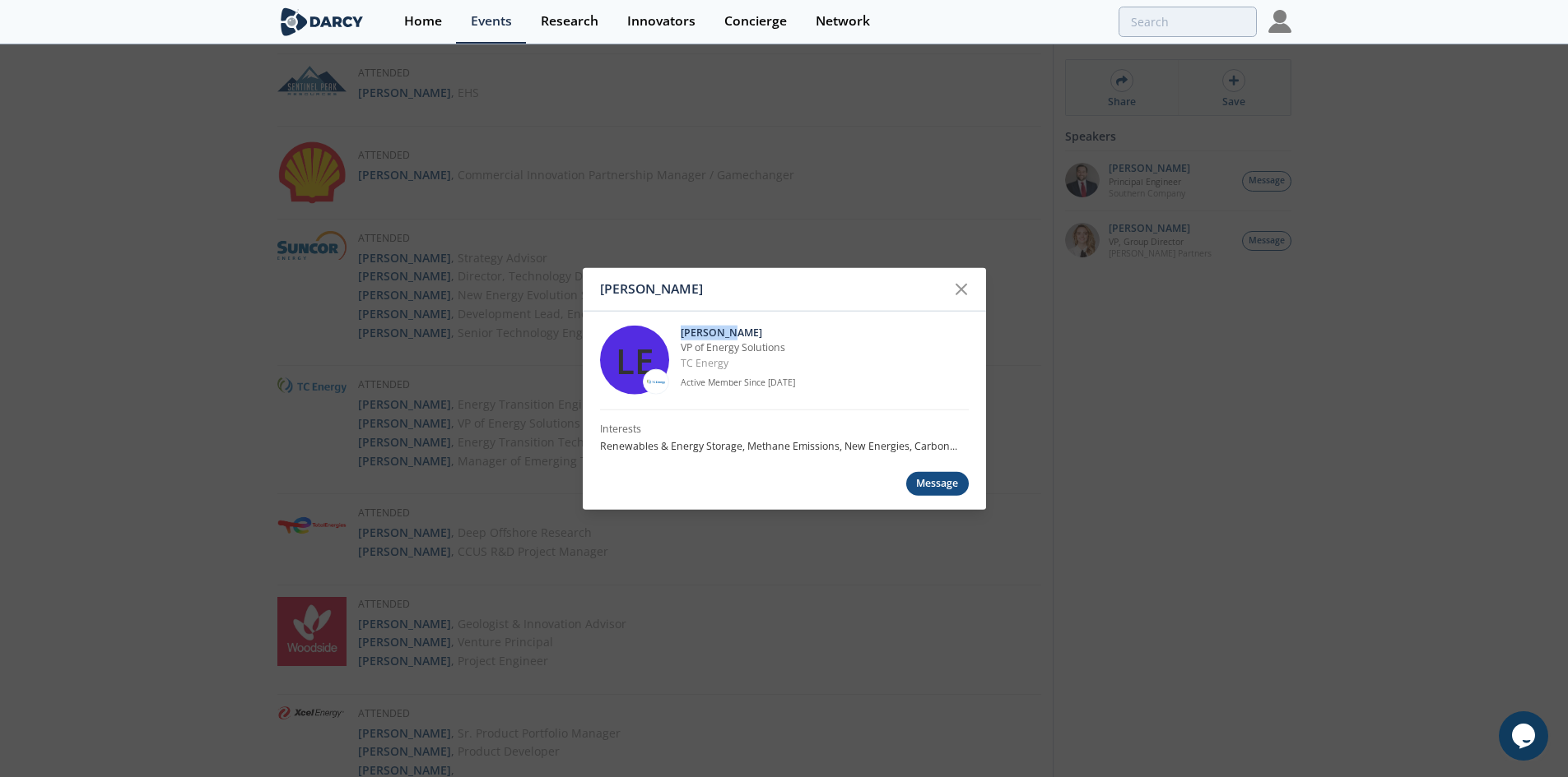
drag, startPoint x: 733, startPoint y: 330, endPoint x: 679, endPoint y: 328, distance: 54.0
click at [679, 328] on div "LE Lee Evans VP of Energy Solutions TC Energy Active Member Since Dec. 2023" at bounding box center [784, 360] width 369 height 99
copy p "Lee Evans"
drag, startPoint x: 737, startPoint y: 365, endPoint x: 682, endPoint y: 349, distance: 57.3
click at [682, 349] on div "Lee Evans VP of Energy Solutions TC Energy Active Member Since Dec. 2023" at bounding box center [825, 360] width 288 height 69
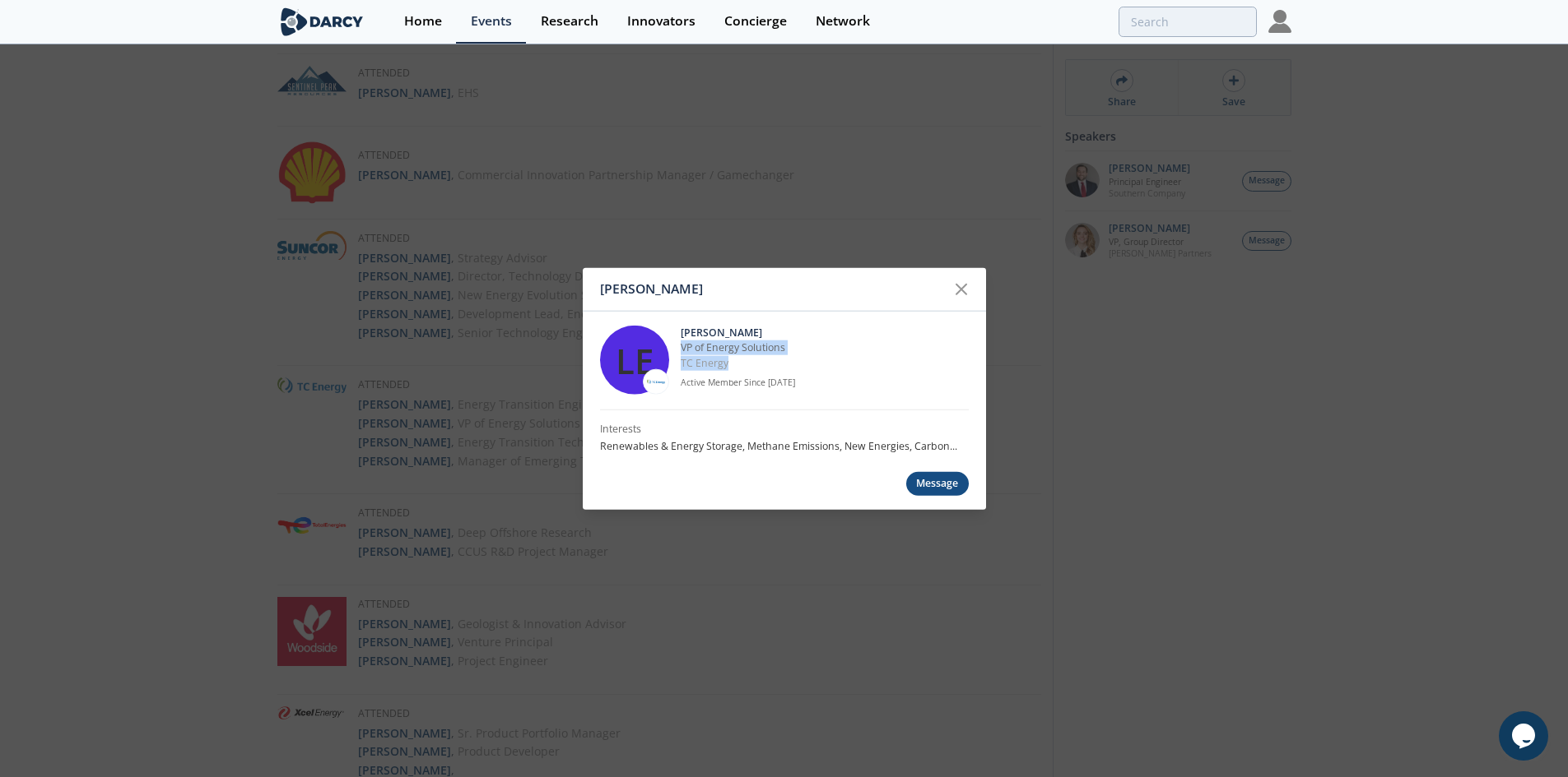
copy div "VP of Energy Solutions TC Energy"
click at [456, 298] on div "Lee Evans LE Lee Evans VP of Energy Solutions TC Energy Active Member Since Dec…" at bounding box center [784, 388] width 1568 height 777
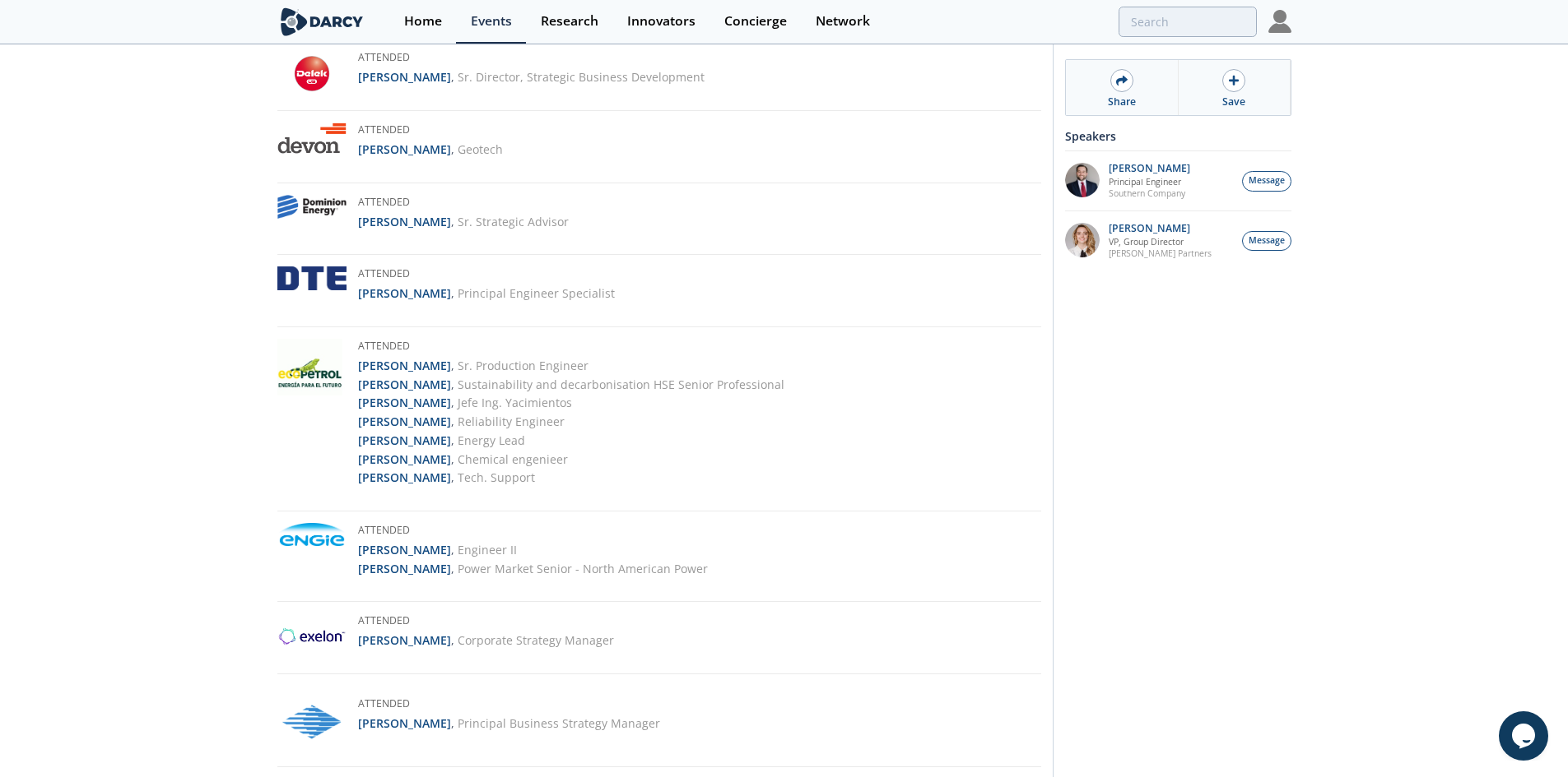
scroll to position [0, 0]
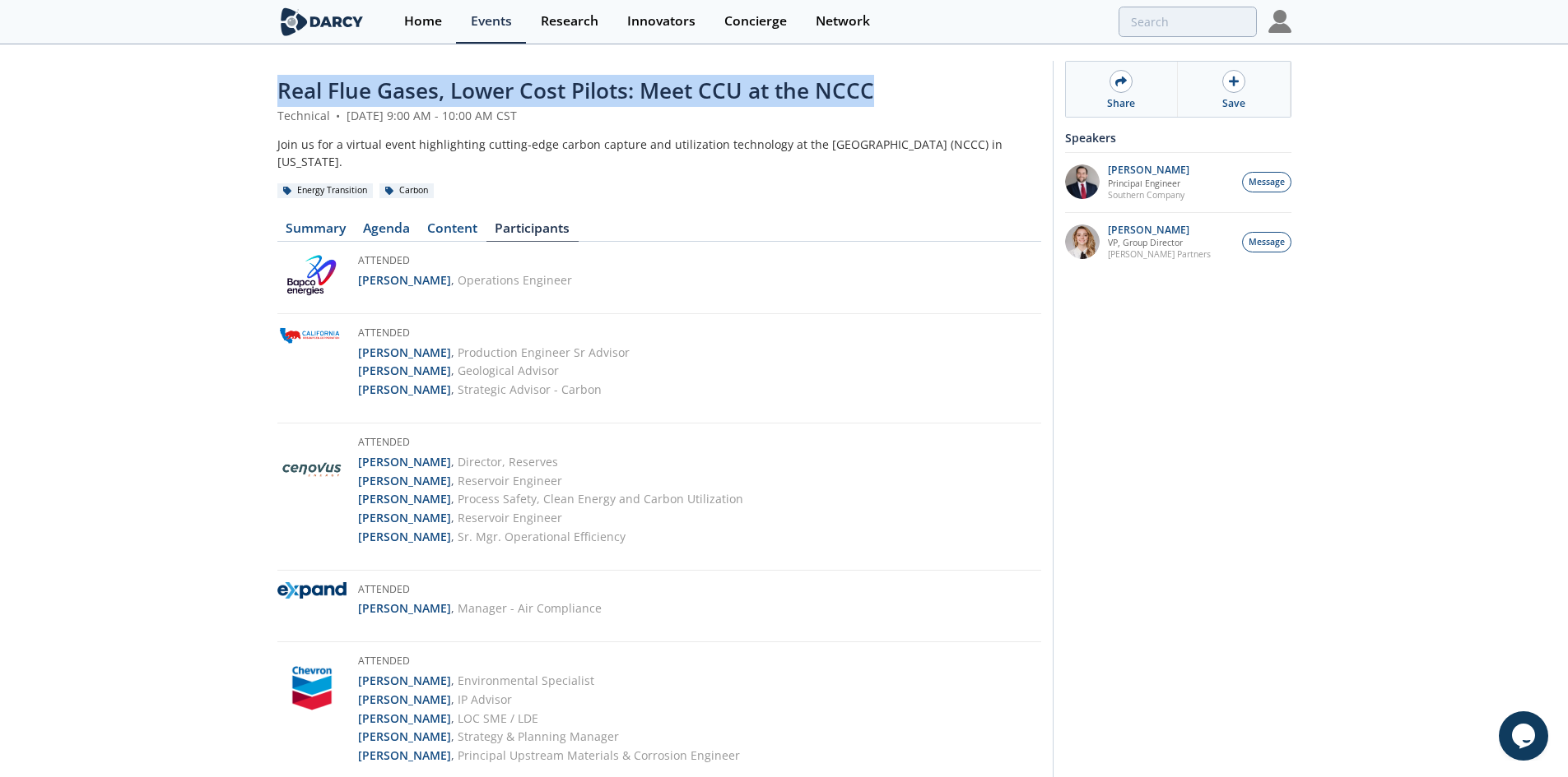
drag, startPoint x: 859, startPoint y: 91, endPoint x: 277, endPoint y: 70, distance: 582.4
copy span "Real Flue Gases, Lower Cost Pilots: Meet CCU at the NCCC"
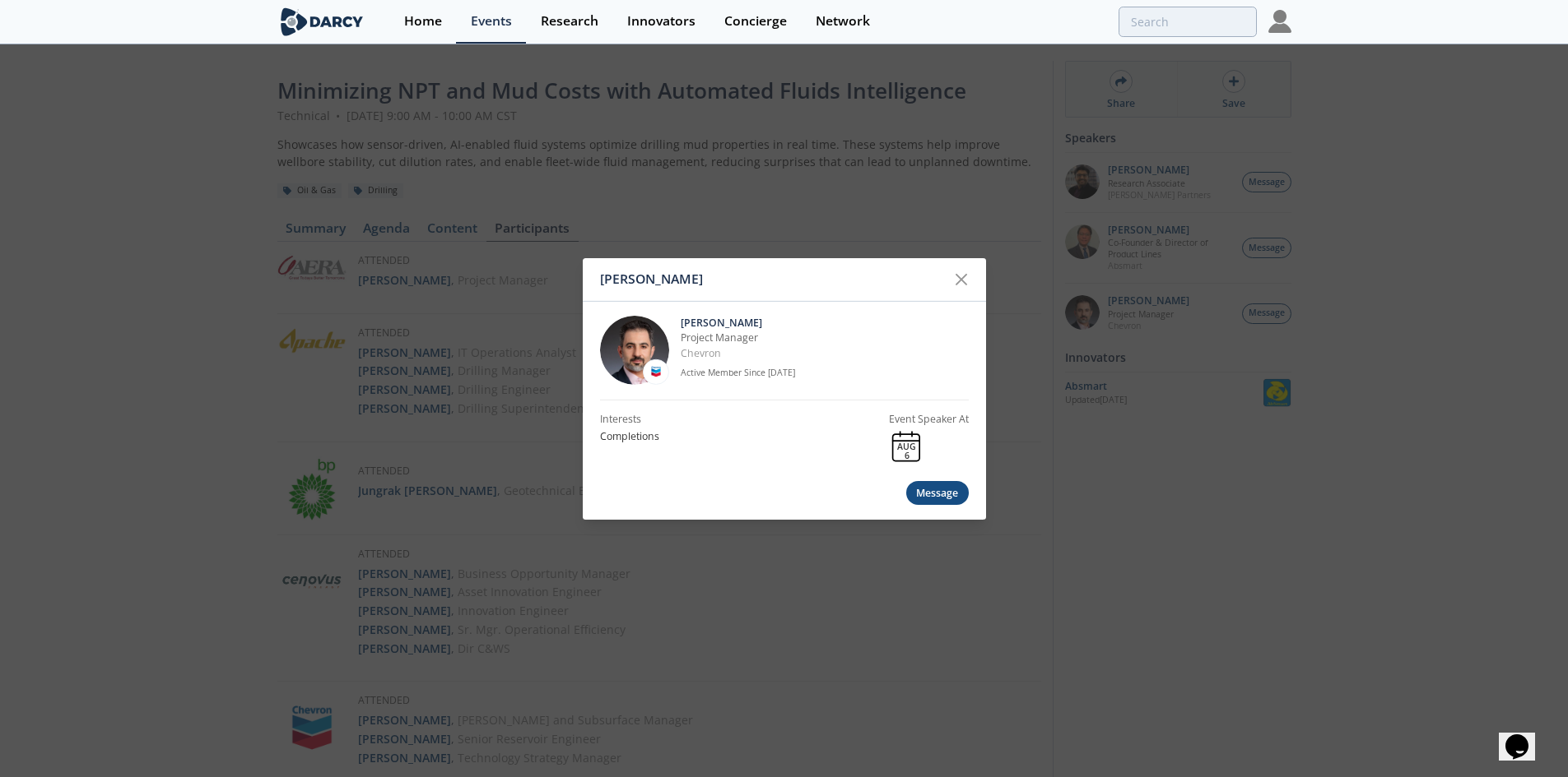
click at [412, 413] on div "[PERSON_NAME] [PERSON_NAME] Project Manager Chevron Active Member Since [DATE] …" at bounding box center [784, 388] width 1568 height 777
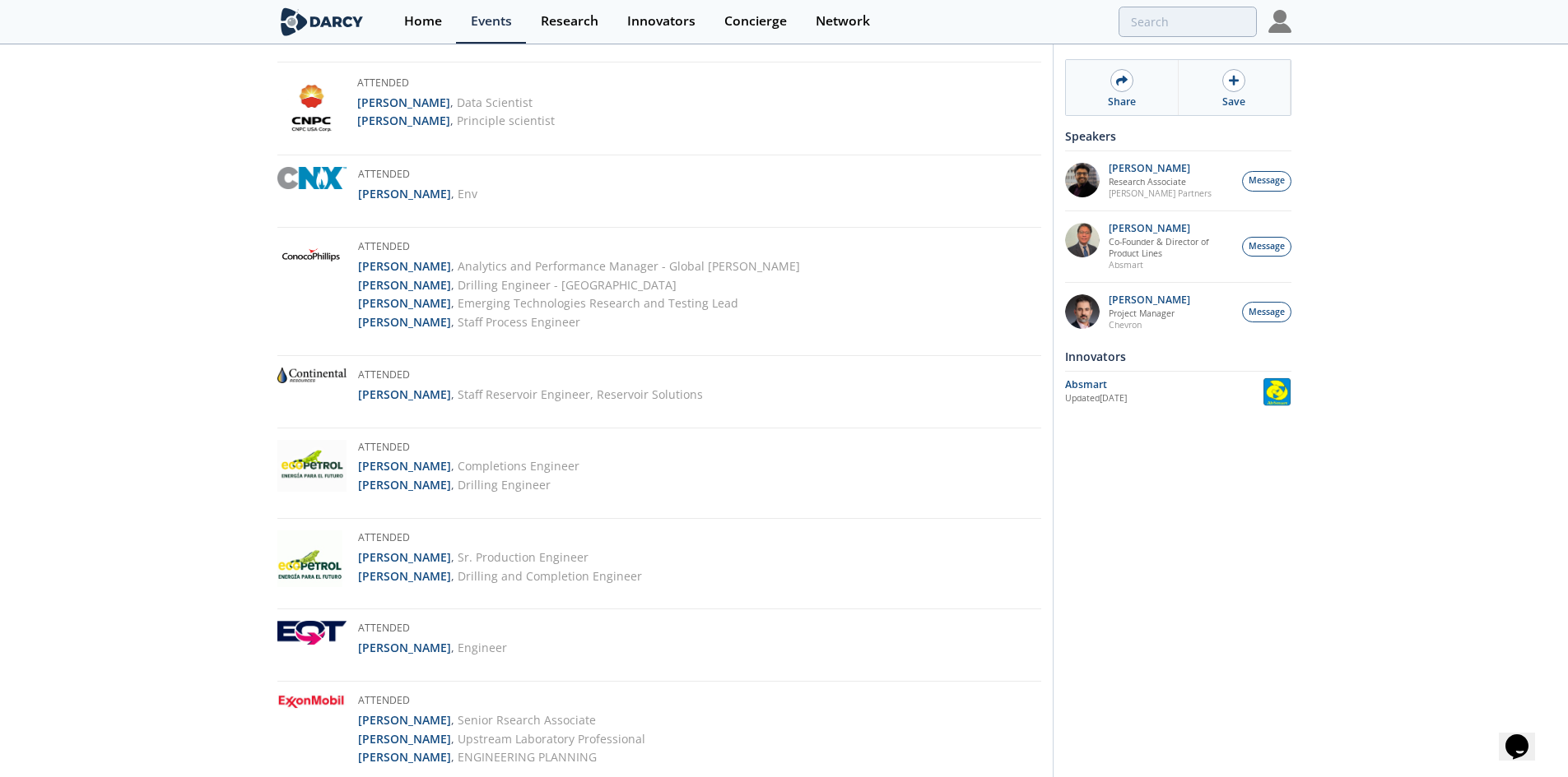
scroll to position [823, 0]
click at [417, 483] on strong "[PERSON_NAME]" at bounding box center [404, 484] width 93 height 16
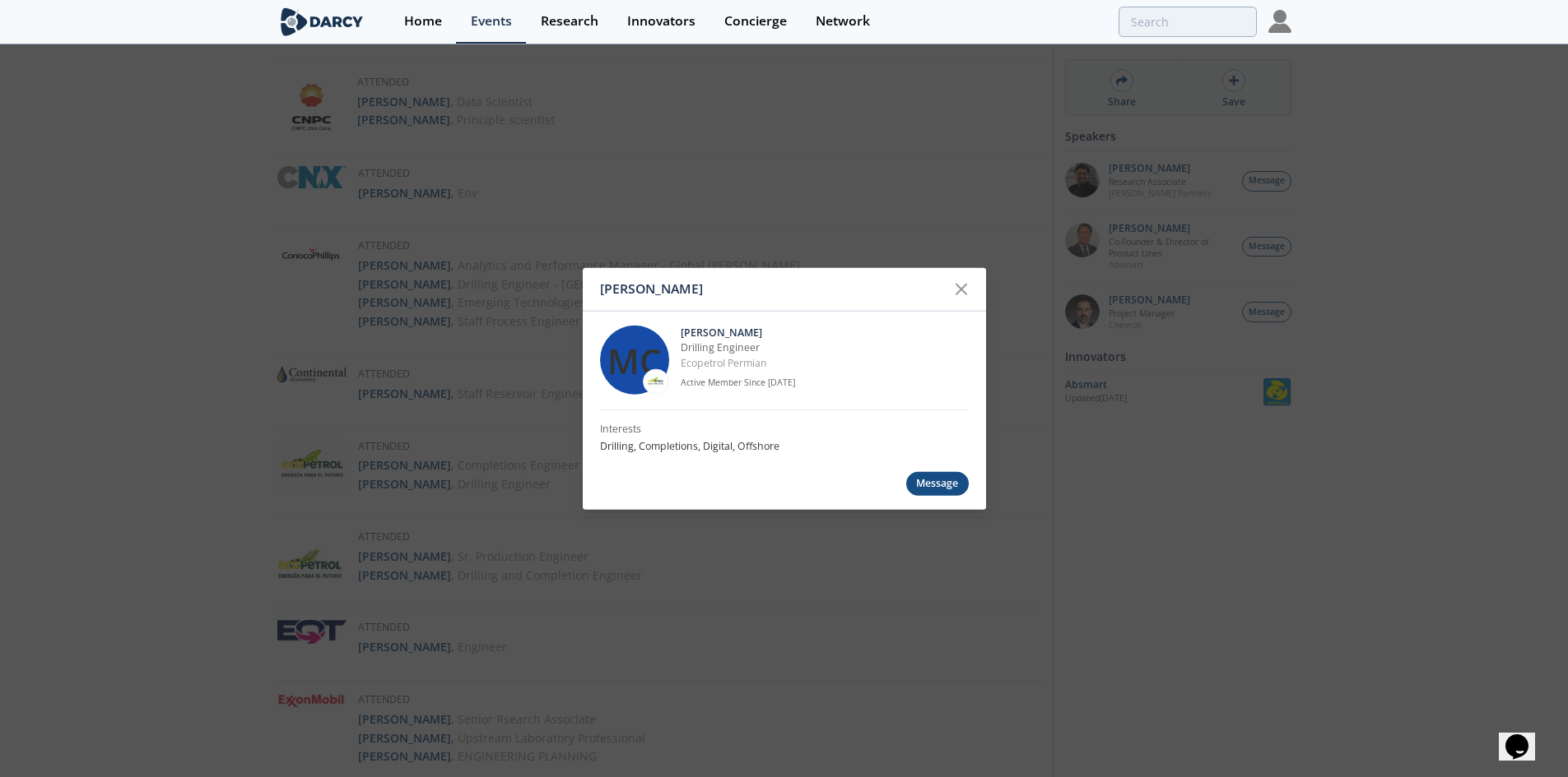
drag, startPoint x: 798, startPoint y: 329, endPoint x: 682, endPoint y: 326, distance: 116.0
click at [682, 326] on p "[PERSON_NAME]" at bounding box center [825, 333] width 288 height 15
copy p "[PERSON_NAME]"
drag, startPoint x: 790, startPoint y: 342, endPoint x: 680, endPoint y: 345, distance: 110.0
click at [680, 345] on p "Drilling Engineer" at bounding box center [825, 348] width 288 height 15
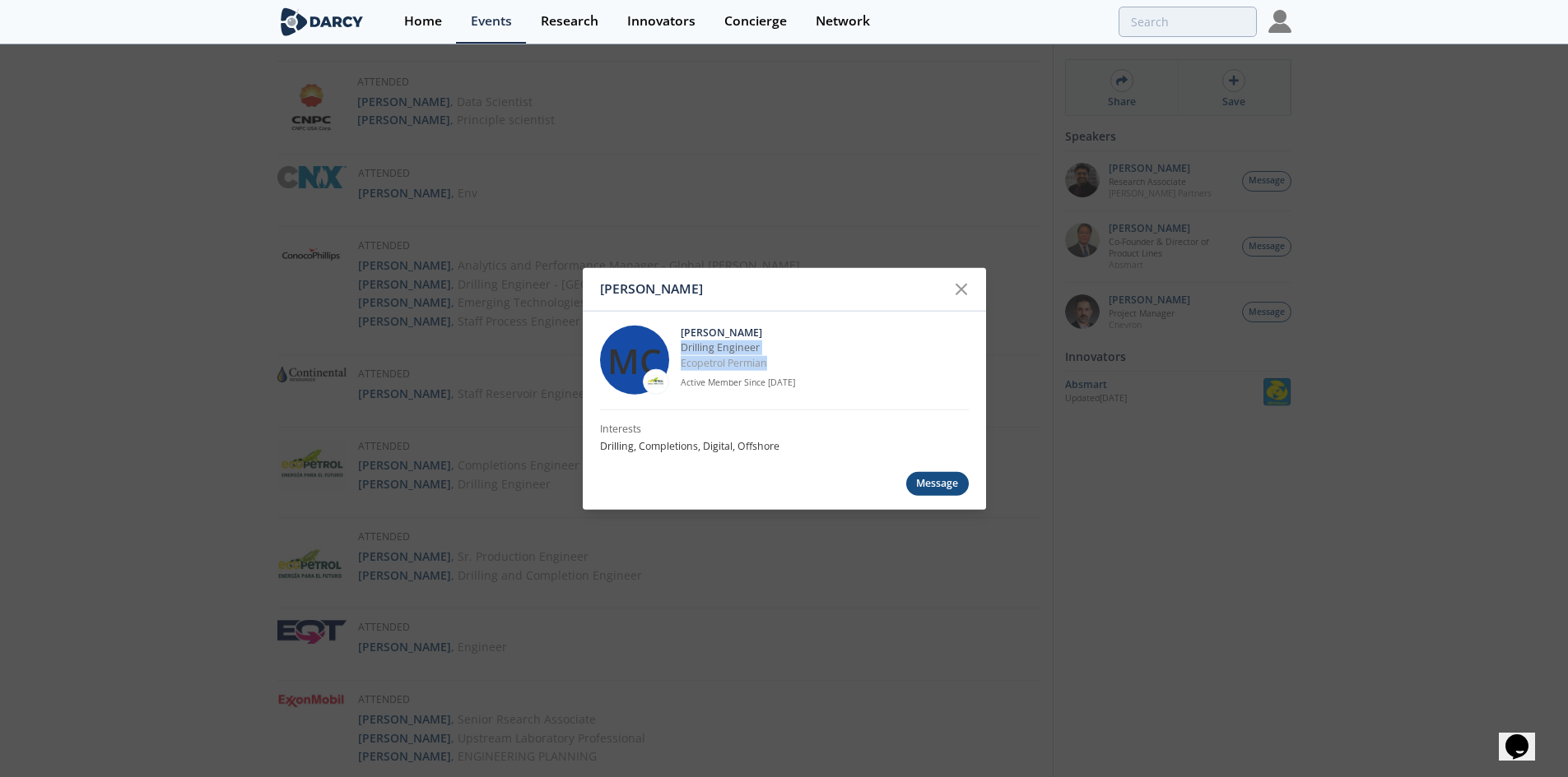
drag, startPoint x: 799, startPoint y: 362, endPoint x: 678, endPoint y: 349, distance: 121.7
click at [678, 349] on div "MC Manuel Castrillon Drilling Engineer Ecopetrol Permian Active Member Since Se…" at bounding box center [784, 360] width 369 height 99
copy div "Drilling Engineer Ecopetrol Permian"
click at [443, 287] on div "Manuel Castrillon MC Manuel Castrillon Drilling Engineer Ecopetrol Permian Acti…" at bounding box center [784, 388] width 1568 height 777
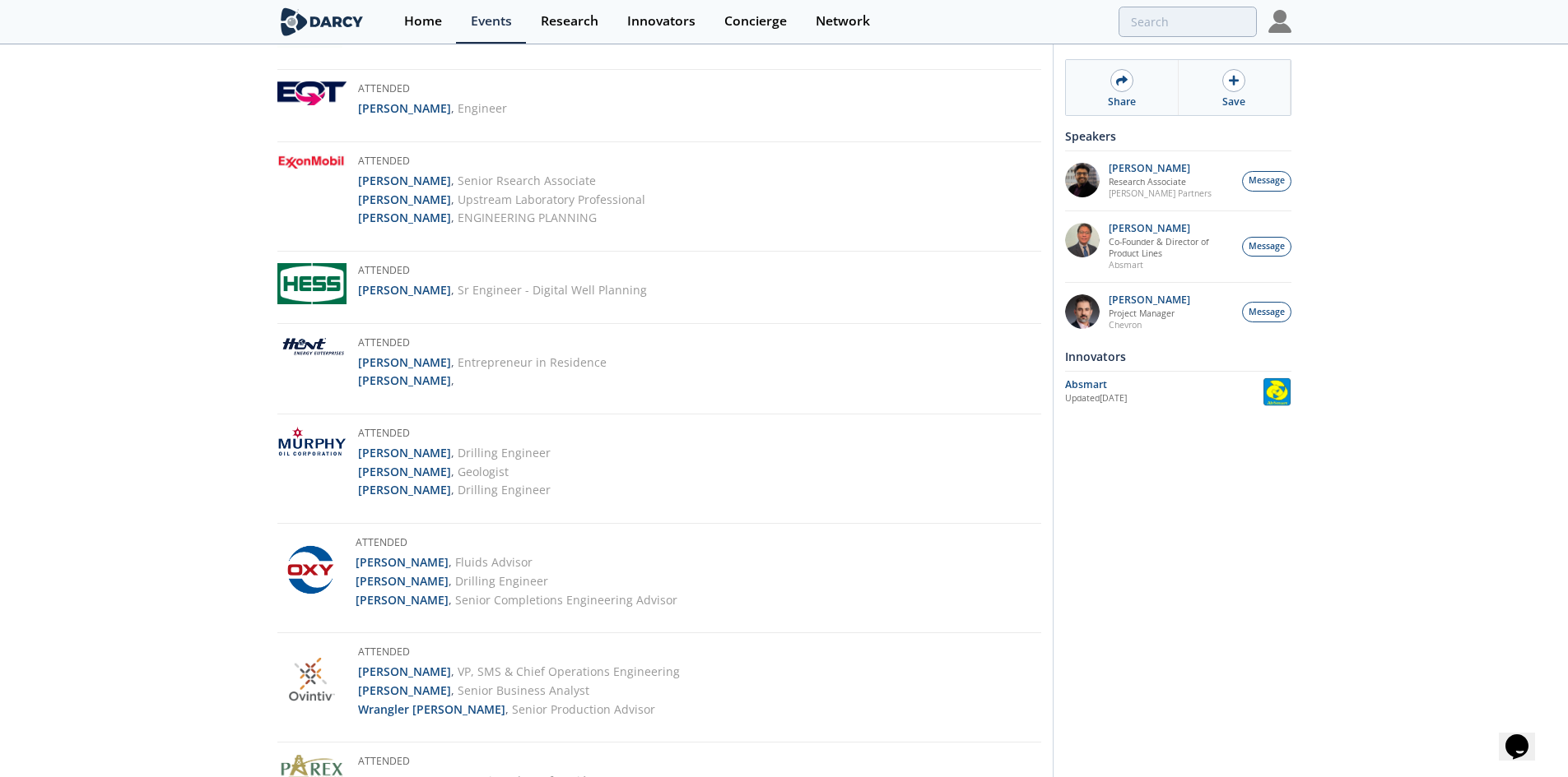
scroll to position [1398, 0]
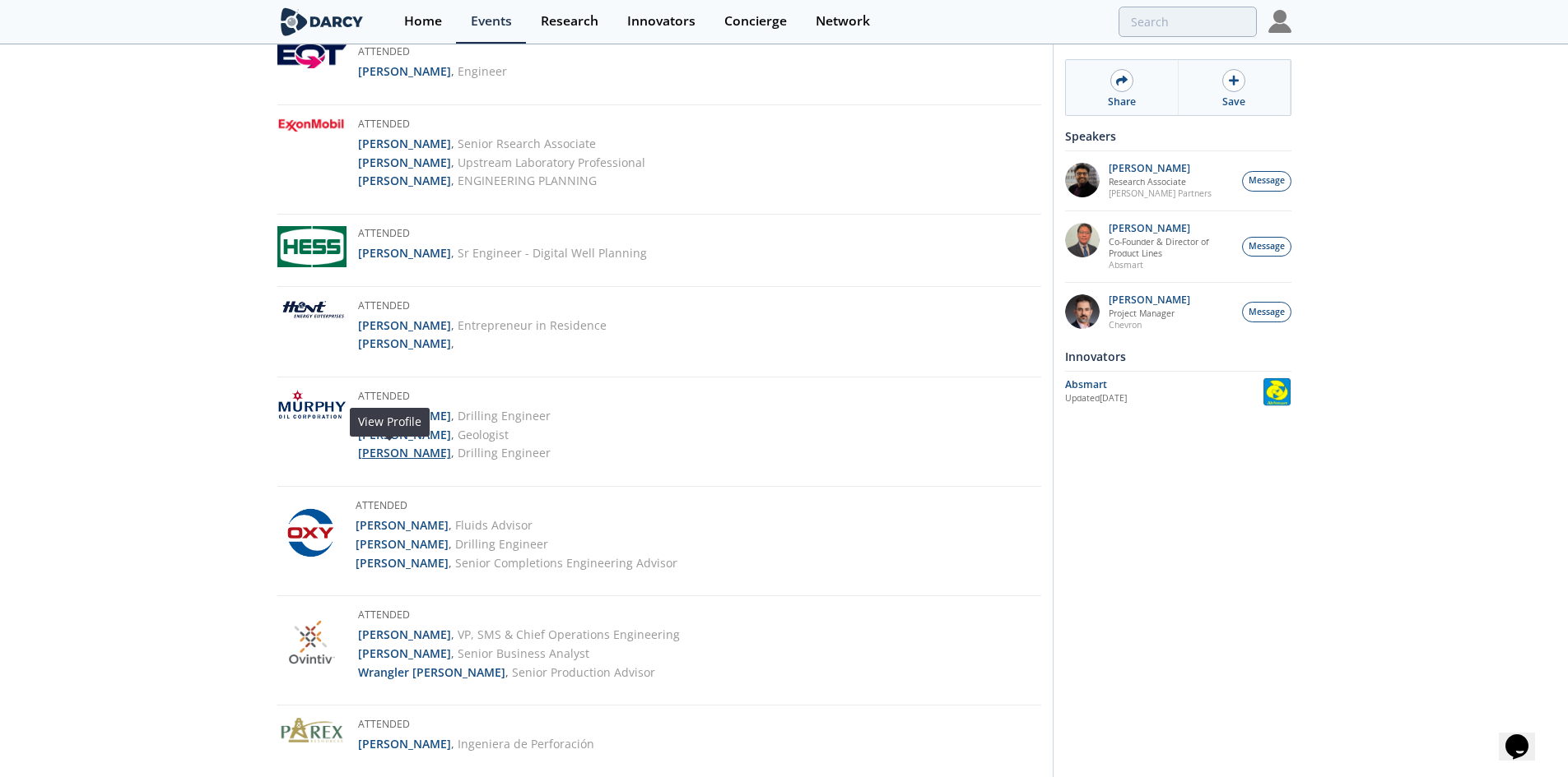
click at [396, 456] on strong "Cody Bailey" at bounding box center [404, 452] width 93 height 16
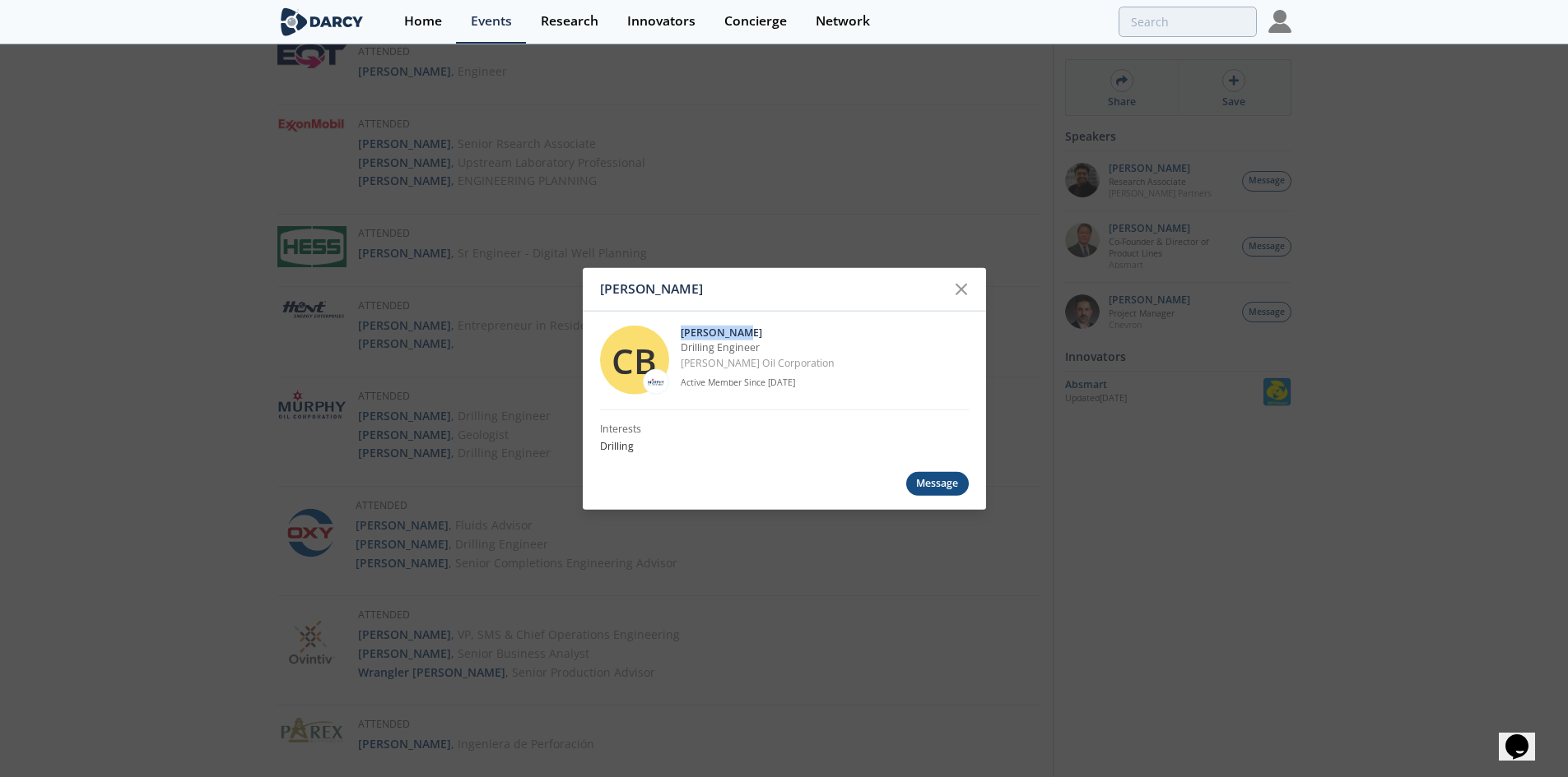
drag, startPoint x: 759, startPoint y: 334, endPoint x: 679, endPoint y: 330, distance: 80.1
click at [679, 330] on div "CB Cody Bailey Drilling Engineer Murphy Oil Corporation Active Member Since May…" at bounding box center [784, 360] width 369 height 99
copy p "Cody Bailey"
drag, startPoint x: 805, startPoint y: 367, endPoint x: 676, endPoint y: 352, distance: 129.9
click at [676, 352] on div "CB Cody Bailey Drilling Engineer Murphy Oil Corporation Active Member Since May…" at bounding box center [784, 360] width 369 height 99
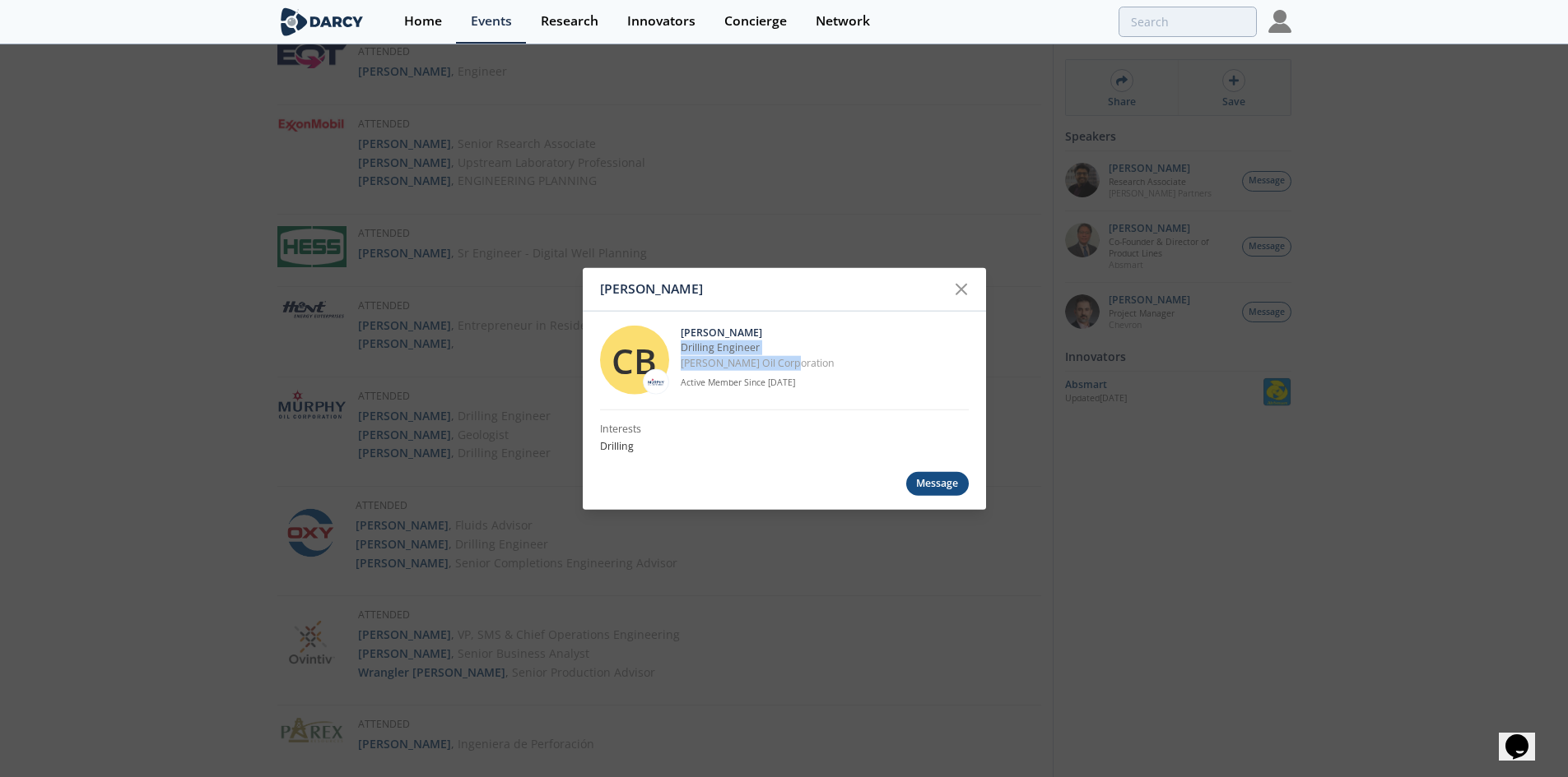
copy div "Drilling Engineer Murphy Oil Corporation"
click at [1135, 505] on div "Cody Bailey CB Cody Bailey Drilling Engineer Murphy Oil Corporation Active Memb…" at bounding box center [784, 388] width 1568 height 777
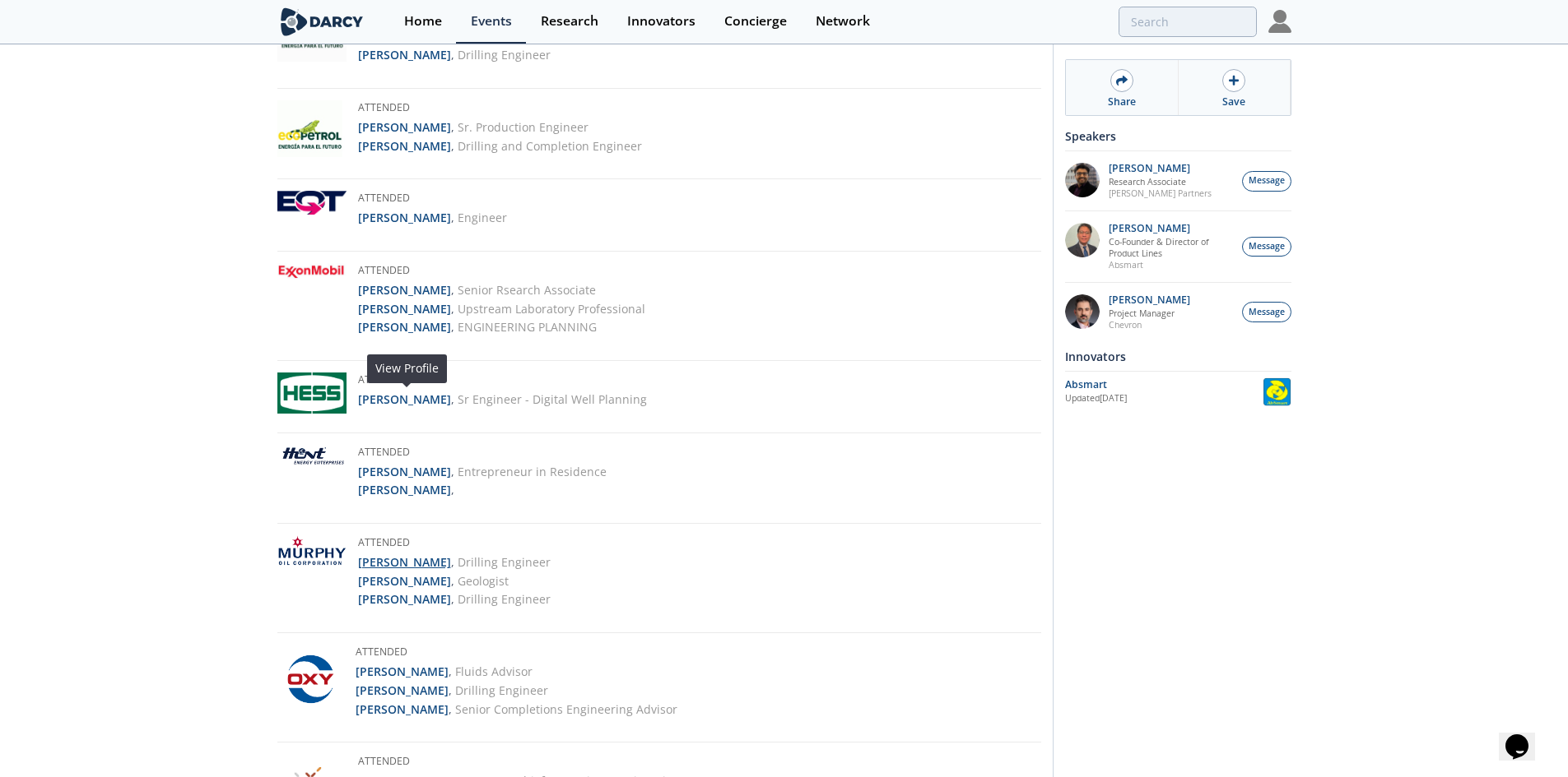
scroll to position [1234, 0]
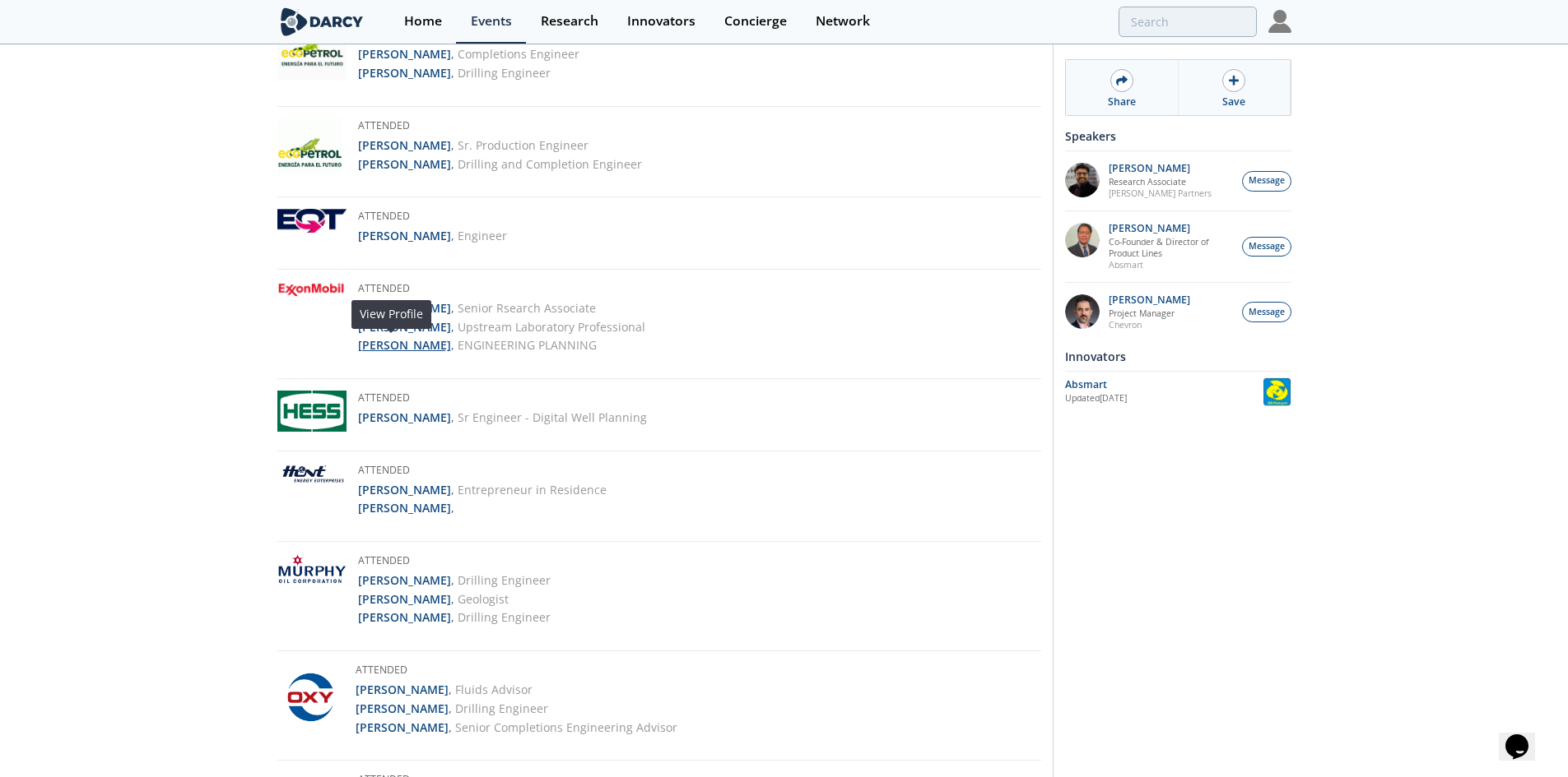
click at [395, 342] on strong "Rosario Jara" at bounding box center [404, 345] width 93 height 16
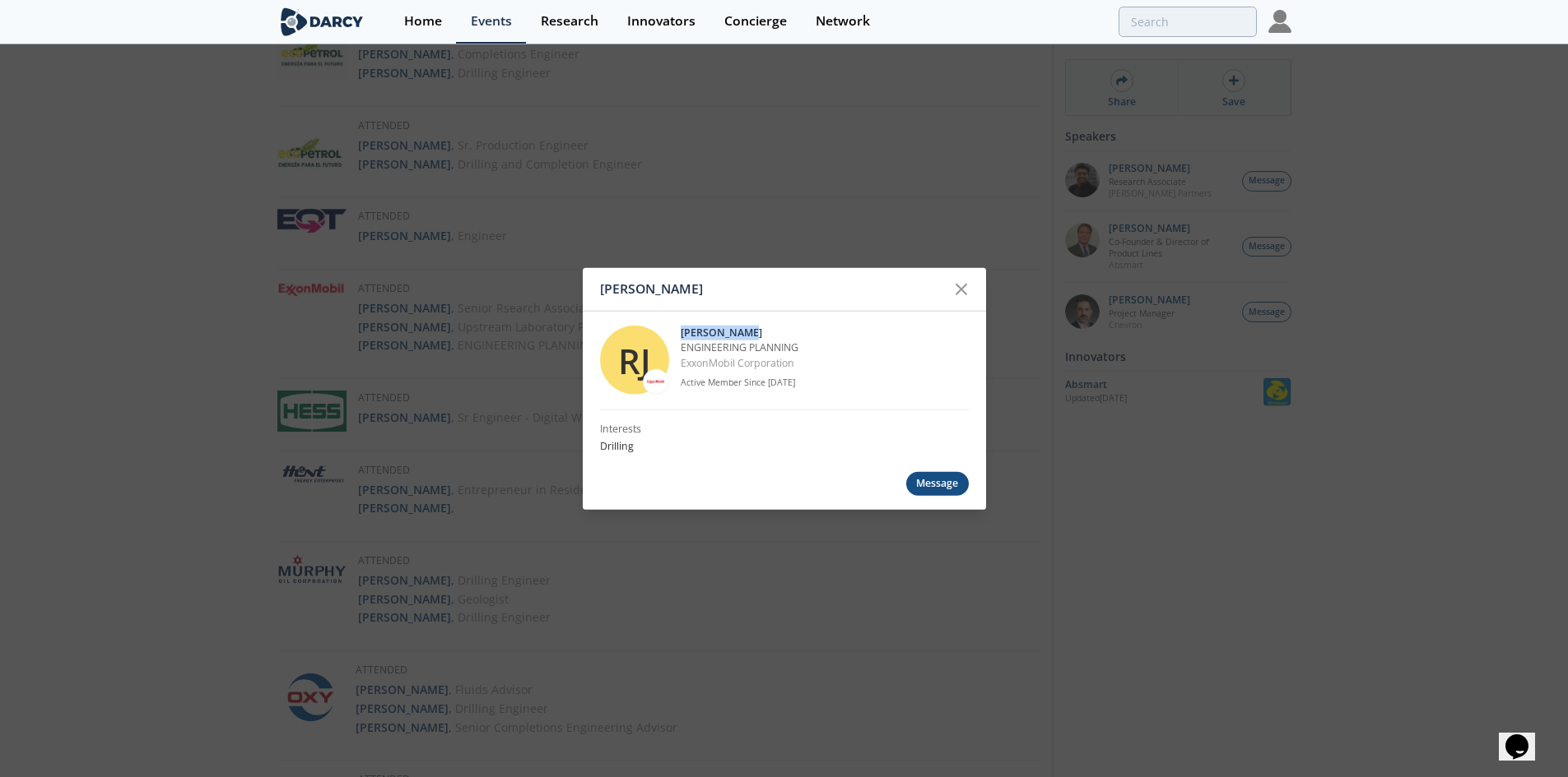
drag, startPoint x: 749, startPoint y: 328, endPoint x: 680, endPoint y: 324, distance: 69.1
click at [680, 324] on div "RJ Rosario Jara ENGINEERING PLANNING ExxonMobil Corporation Active Member Since…" at bounding box center [784, 360] width 369 height 99
copy p "Rosario Jara"
click at [844, 354] on p "ENGINEERING PLANNING" at bounding box center [825, 348] width 288 height 15
drag, startPoint x: 802, startPoint y: 363, endPoint x: 682, endPoint y: 361, distance: 120.0
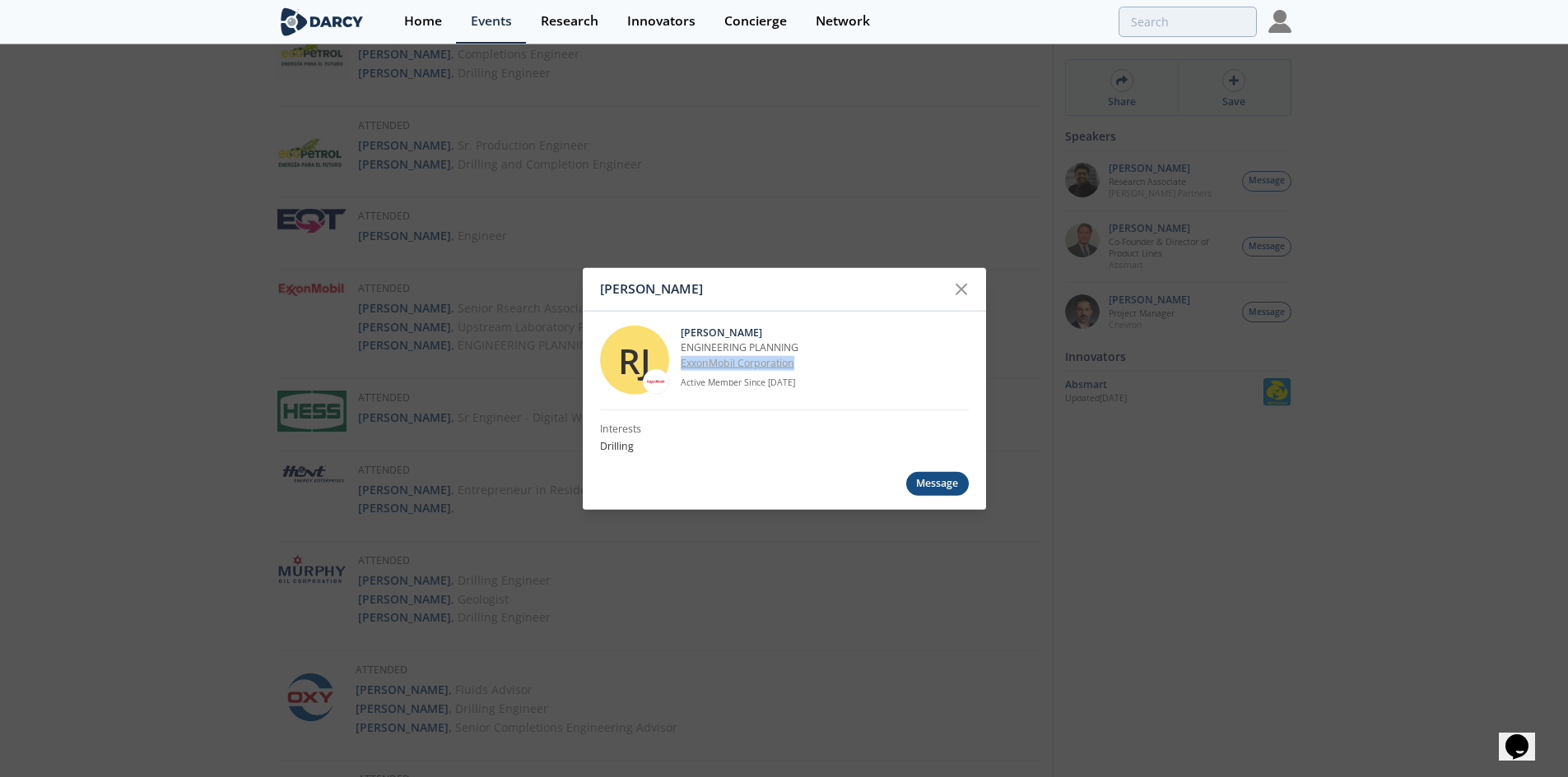
click at [682, 361] on p "ExxonMobil Corporation" at bounding box center [825, 363] width 288 height 15
copy p "ExxonMobil Corporation"
click at [768, 196] on div "Rosario Jara RJ Rosario Jara ENGINEERING PLANNING ExxonMobil Corporation Active…" at bounding box center [784, 388] width 1568 height 777
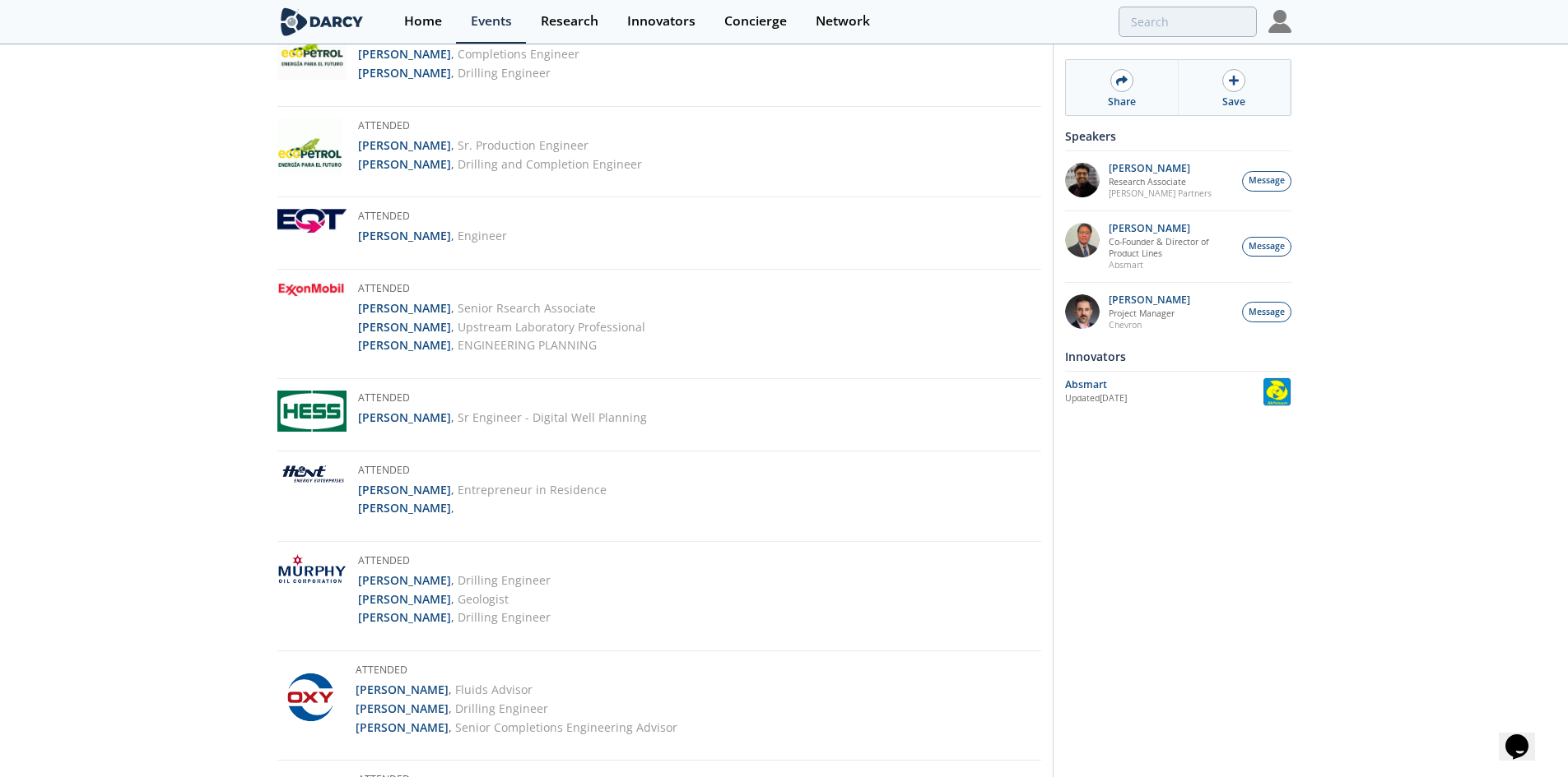
scroll to position [0, 0]
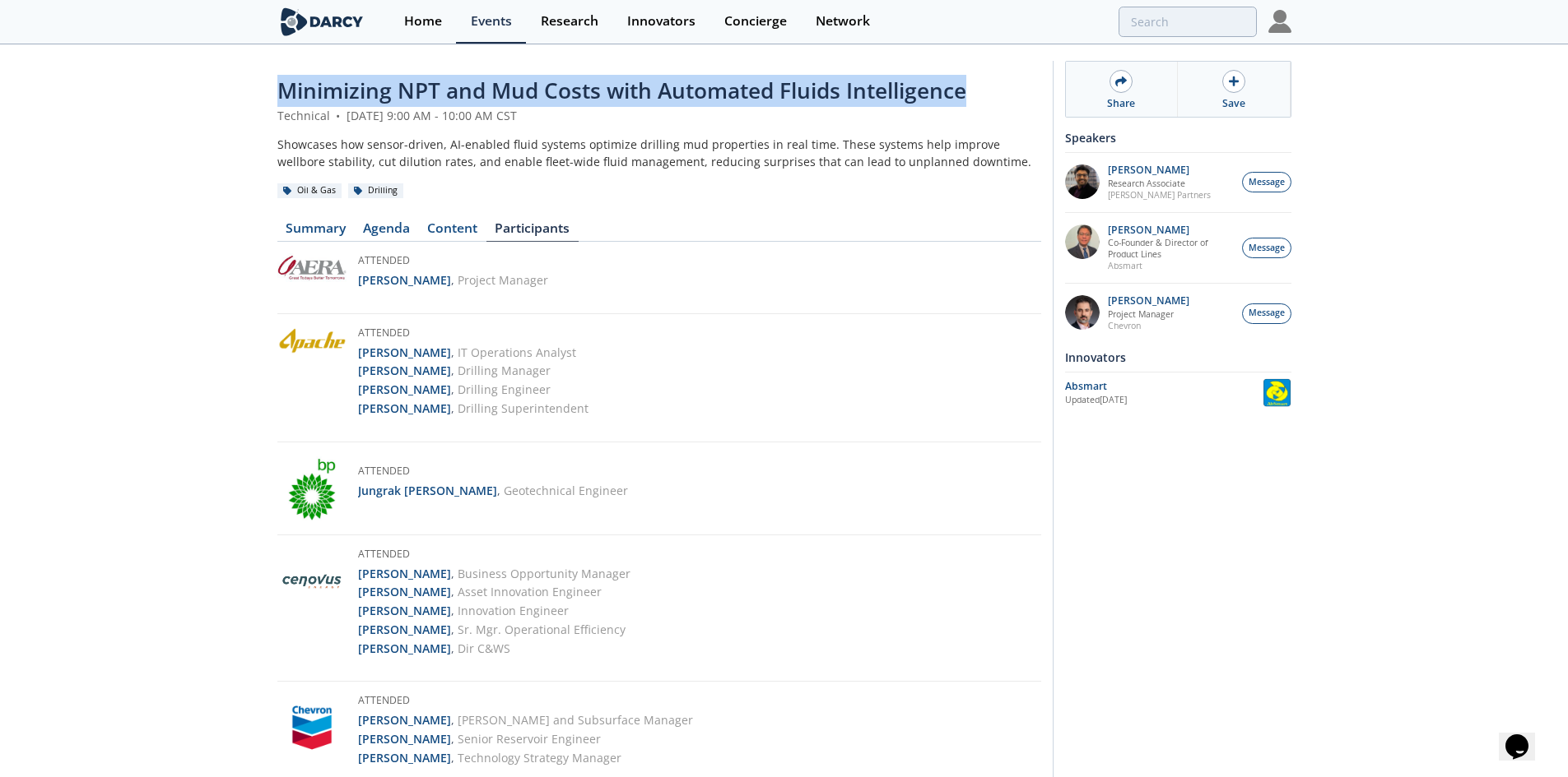
drag, startPoint x: 1004, startPoint y: 104, endPoint x: 282, endPoint y: 86, distance: 722.2
click at [282, 86] on div "Minimizing NPT and Mud Costs with Automated Fluids Intelligence" at bounding box center [660, 90] width 764 height 32
copy span "Minimizing NPT and Mud Costs with Automated Fluids Intelligence"
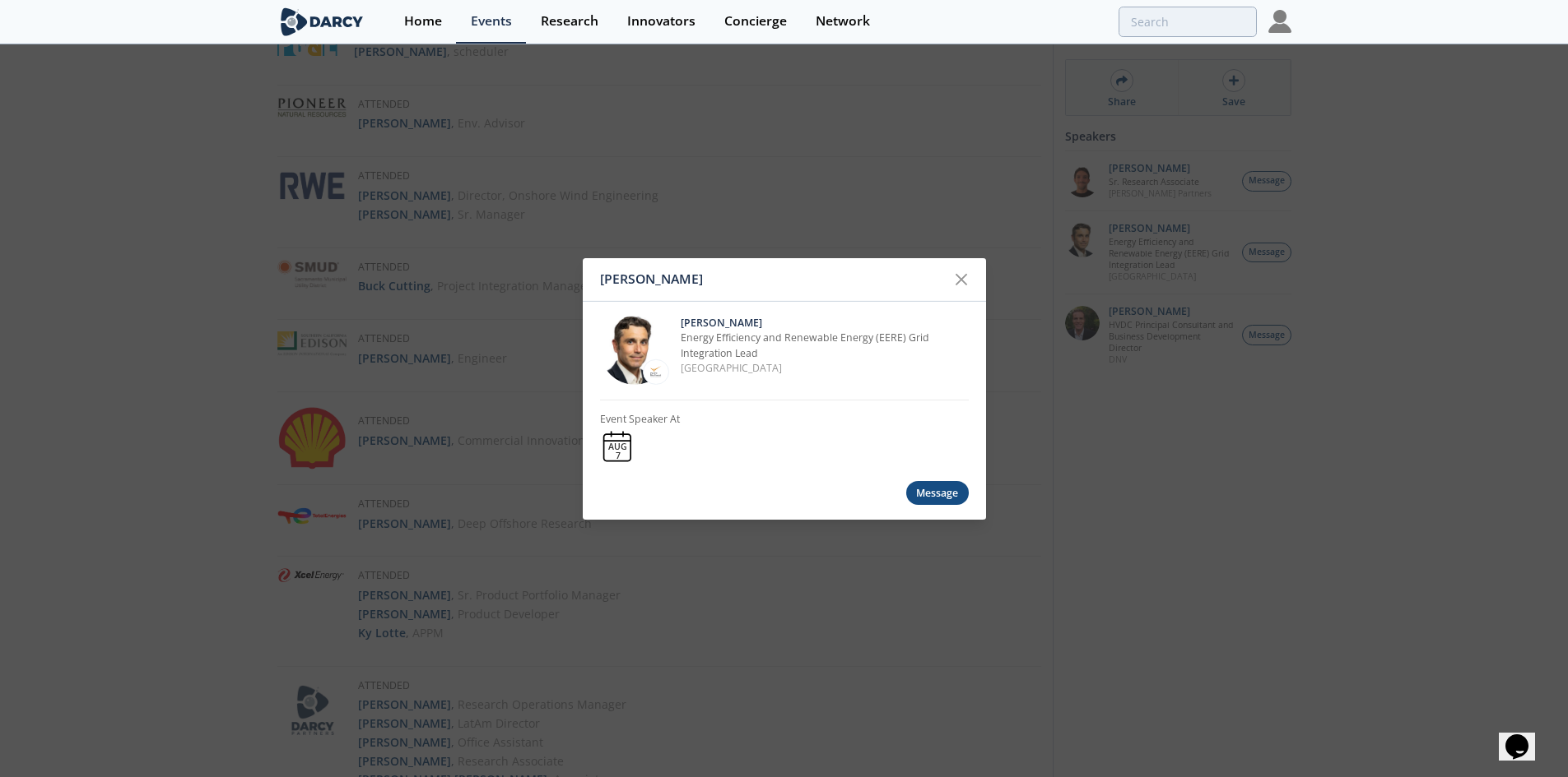
click at [816, 147] on div "Travis Douville Travis Douville Energy Efficiency and Renewable Energy (EERE) G…" at bounding box center [784, 388] width 1568 height 777
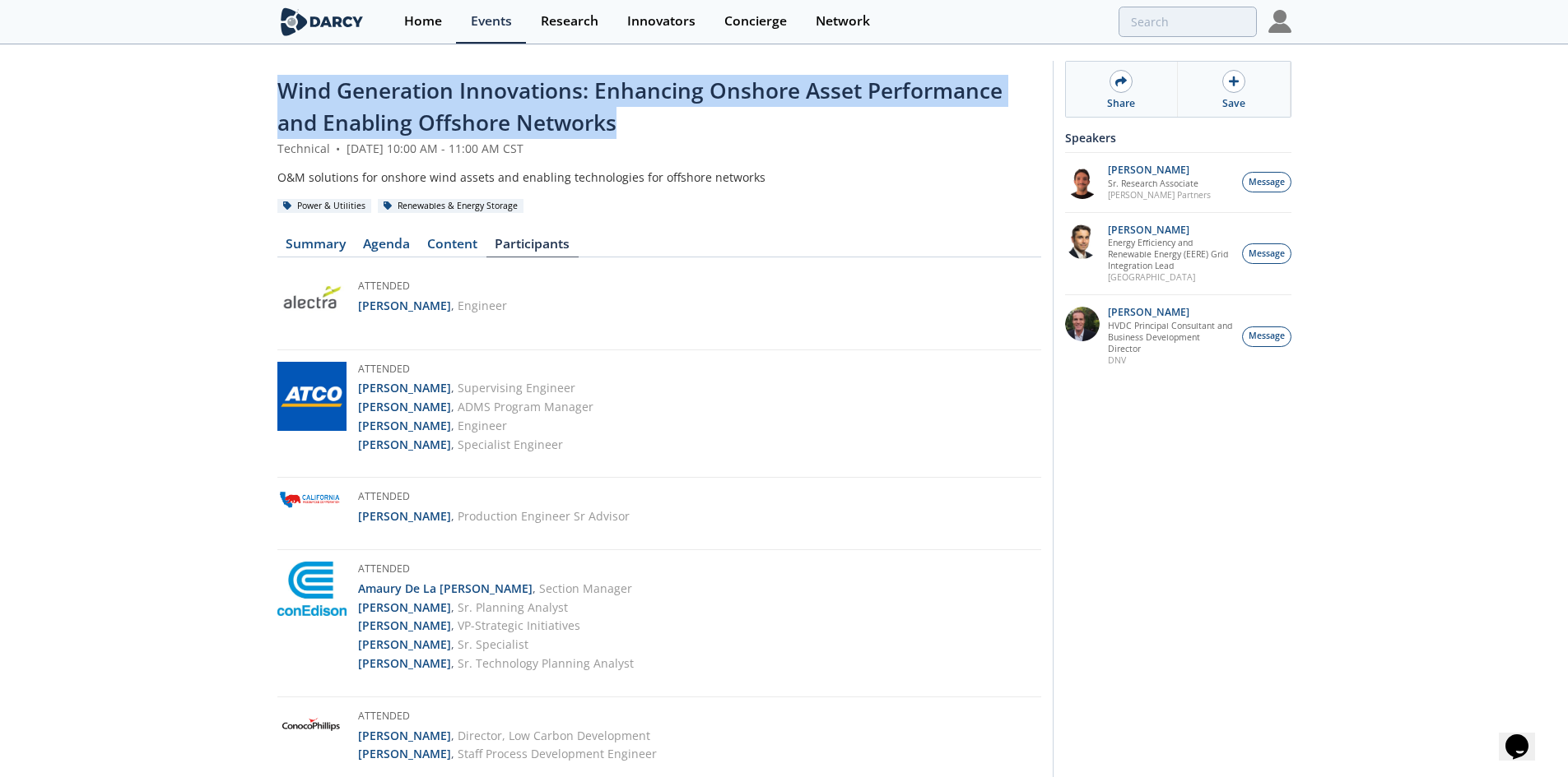
drag, startPoint x: 665, startPoint y: 125, endPoint x: 244, endPoint y: 73, distance: 424.2
copy span "Wind Generation Innovations: Enhancing Onshore Asset Performance and Enabling O…"
